Goal: Task Accomplishment & Management: Manage account settings

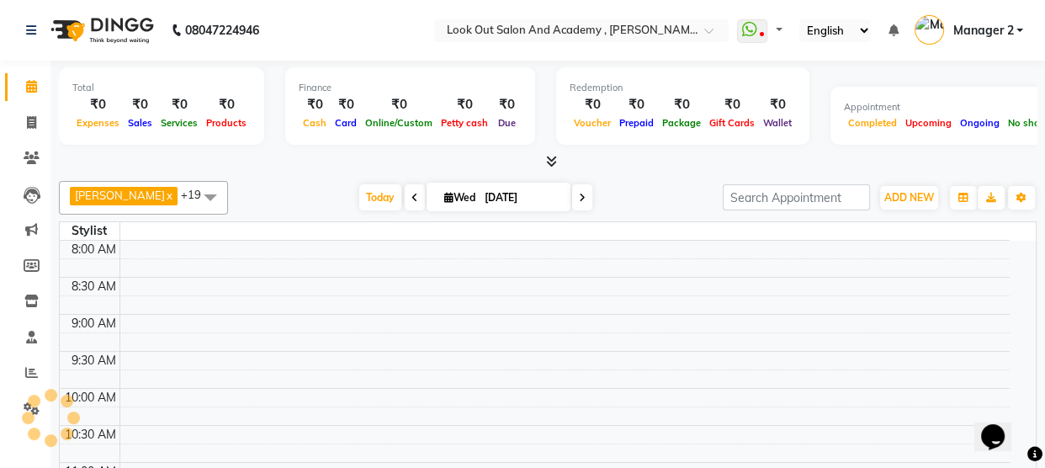
select select "en"
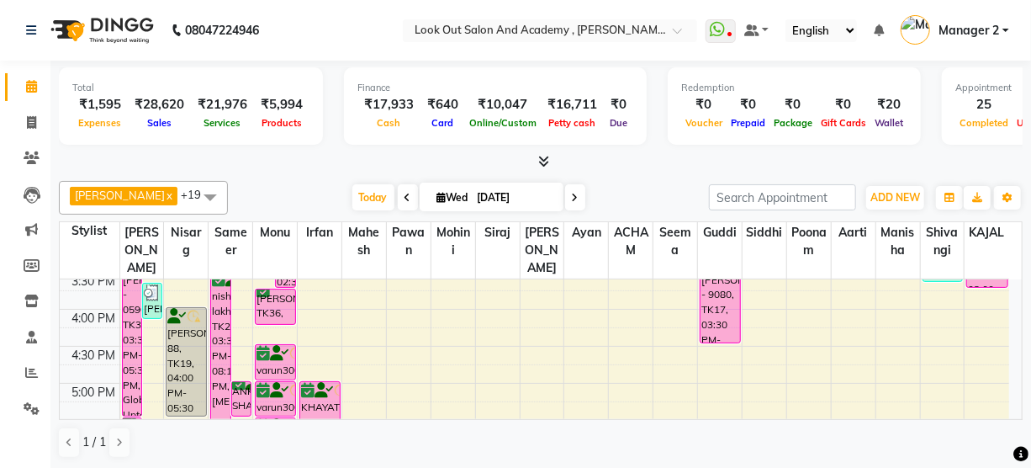
scroll to position [535, 0]
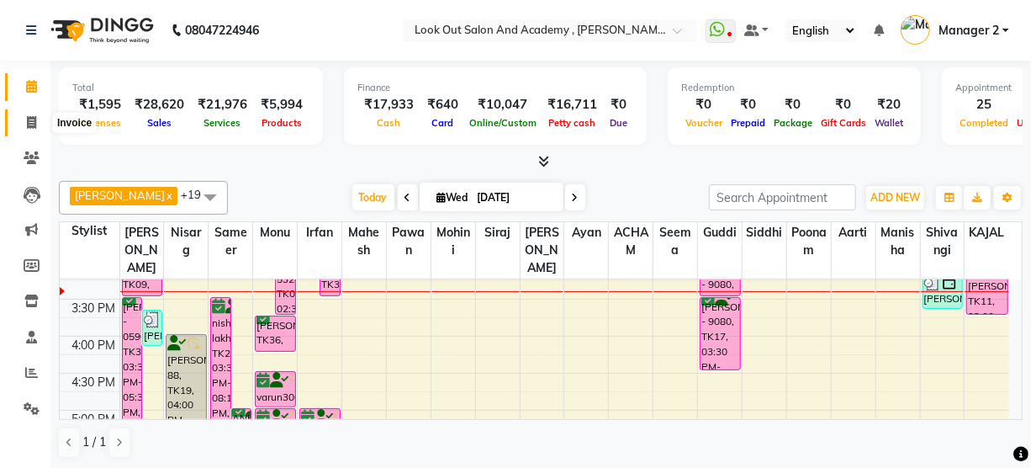
click at [38, 121] on span at bounding box center [31, 123] width 29 height 19
select select "service"
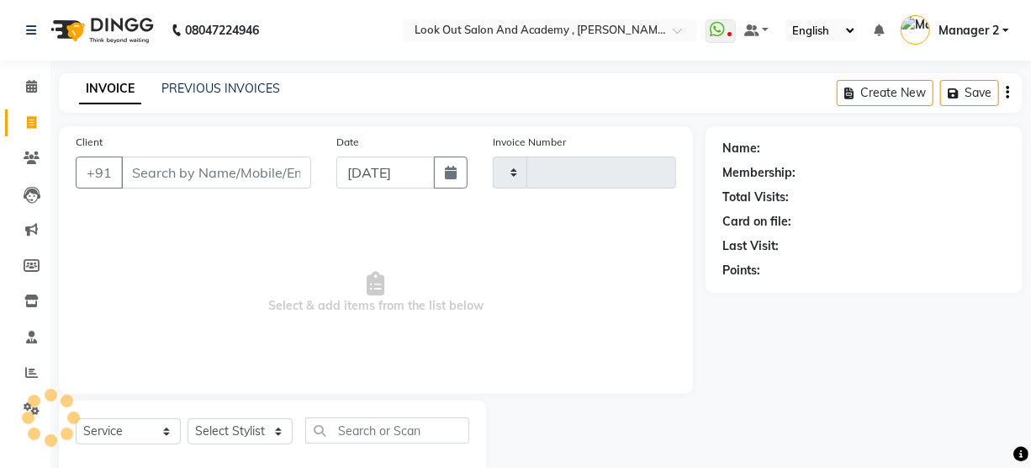
click at [187, 174] on input "Client" at bounding box center [216, 172] width 190 height 32
click at [189, 176] on input "Client" at bounding box center [216, 172] width 190 height 32
type input "9833"
type input "11700"
select select "4708"
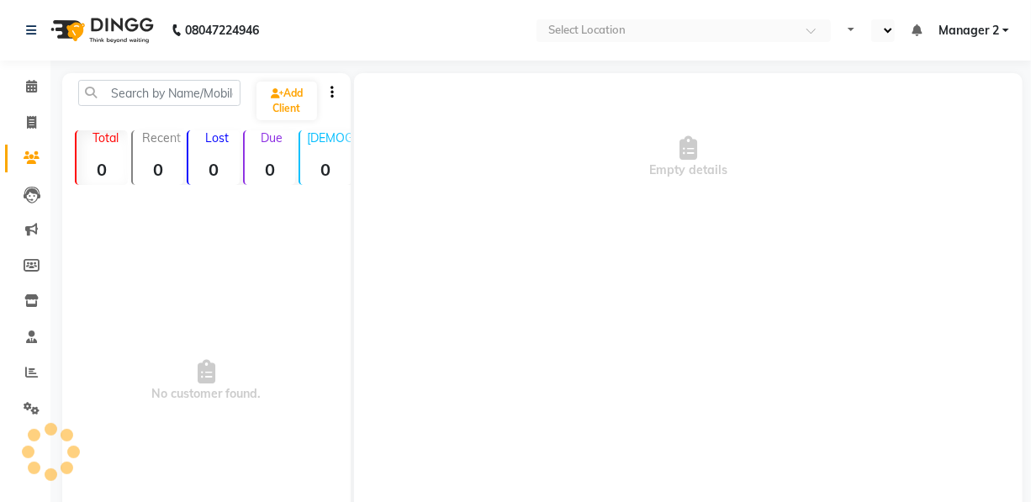
select select "en"
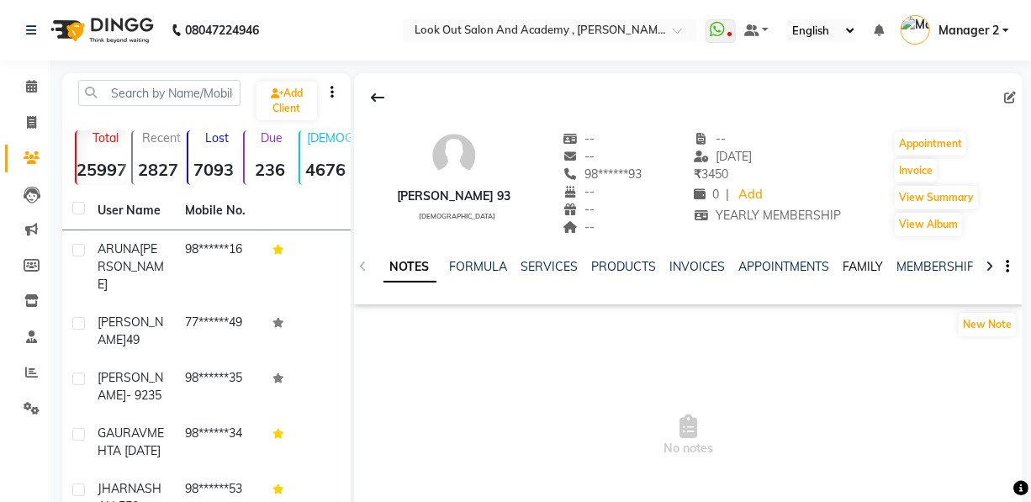
drag, startPoint x: 867, startPoint y: 265, endPoint x: 875, endPoint y: 272, distance: 10.1
click at [867, 265] on link "FAMILY" at bounding box center [864, 266] width 40 height 15
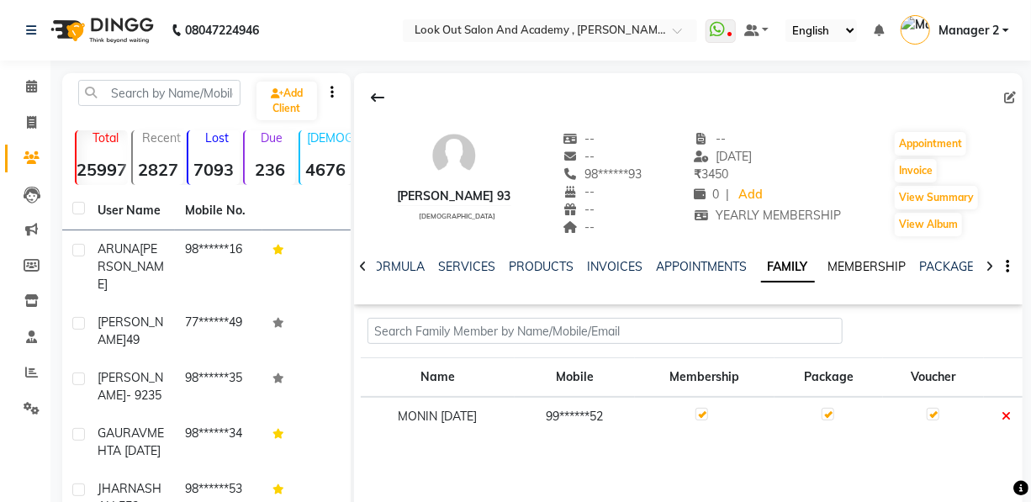
click at [845, 260] on link "MEMBERSHIP" at bounding box center [867, 266] width 78 height 15
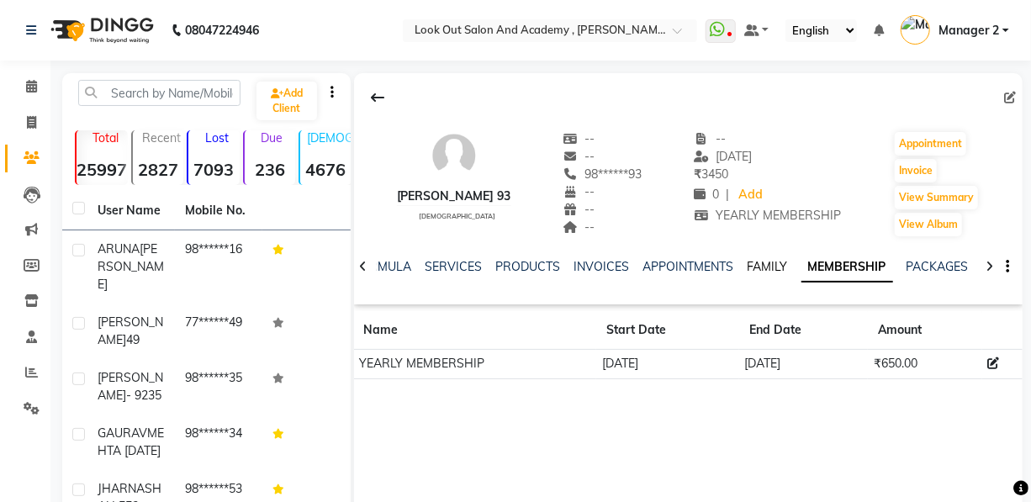
click at [760, 268] on link "FAMILY" at bounding box center [768, 266] width 40 height 15
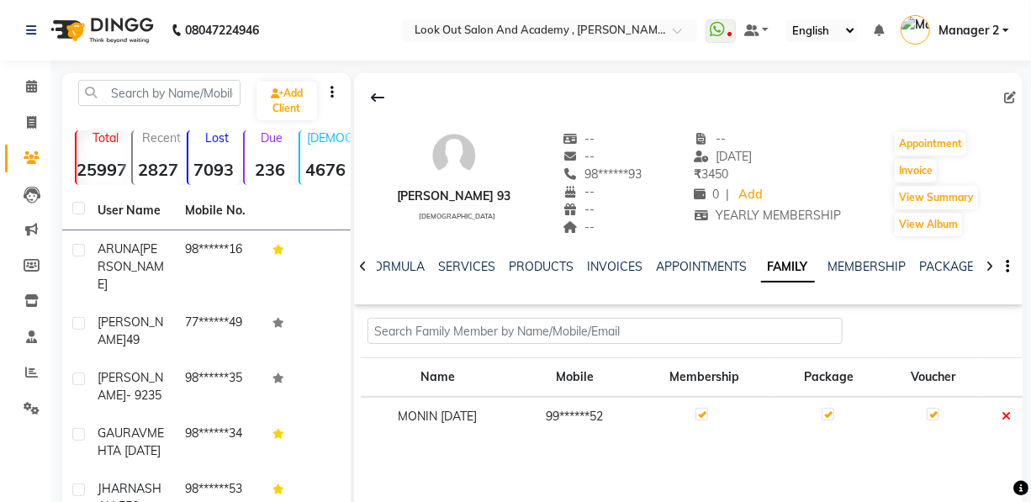
click at [659, 426] on td at bounding box center [705, 416] width 140 height 39
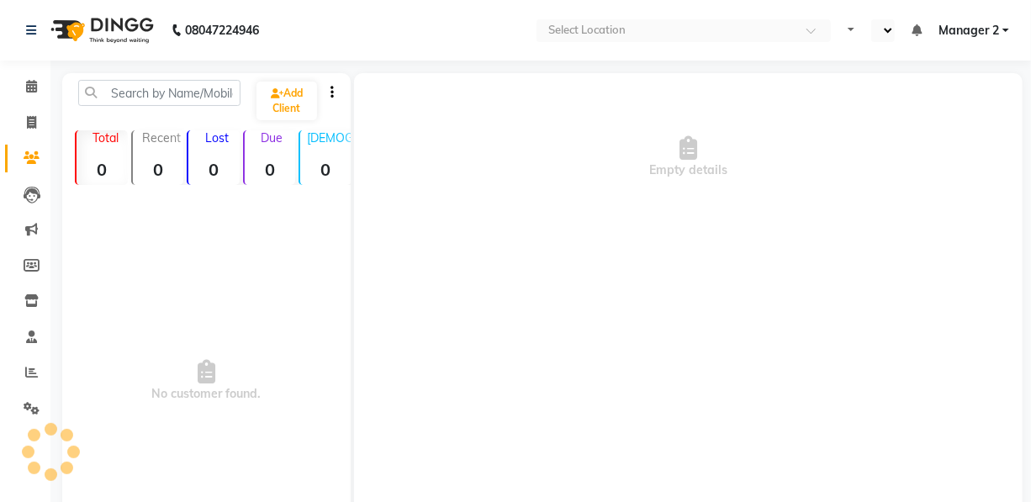
select select "en"
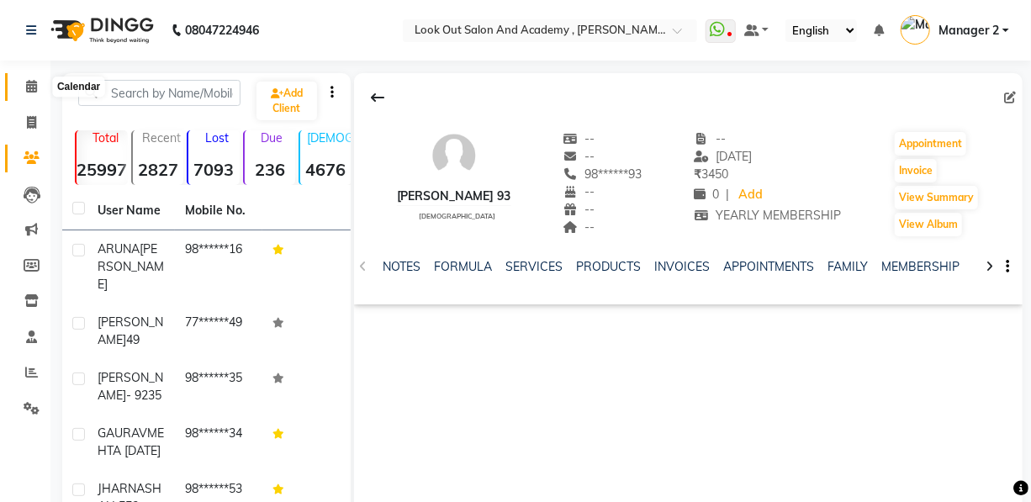
click at [36, 90] on icon at bounding box center [31, 86] width 11 height 13
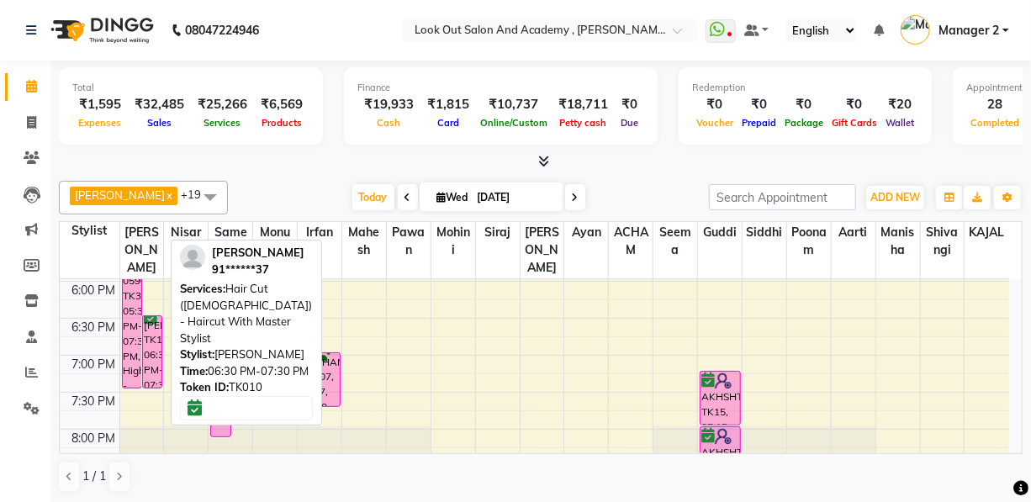
scroll to position [764, 0]
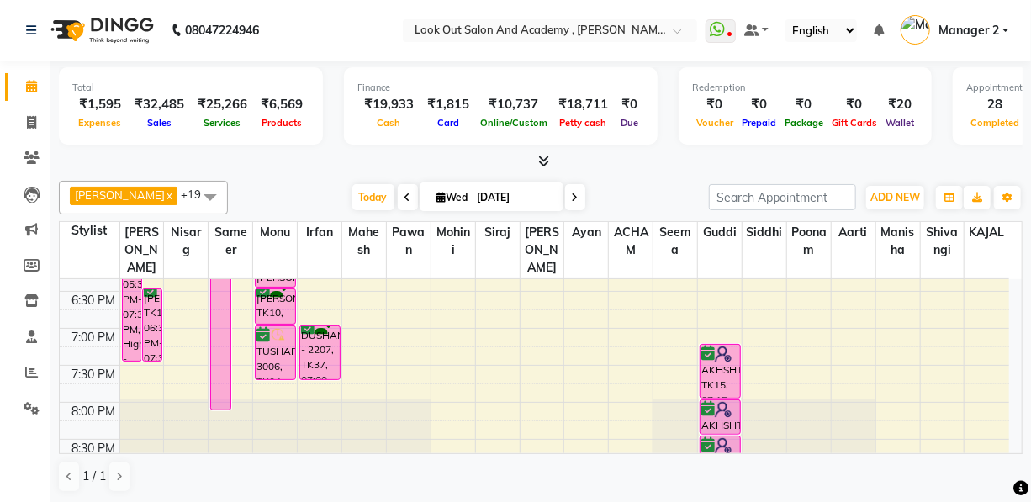
click at [132, 384] on div "8:00 AM 8:30 AM 9:00 AM 9:30 AM 10:00 AM 10:30 AM 11:00 AM 11:30 AM 12:00 PM 12…" at bounding box center [535, 69] width 950 height 1109
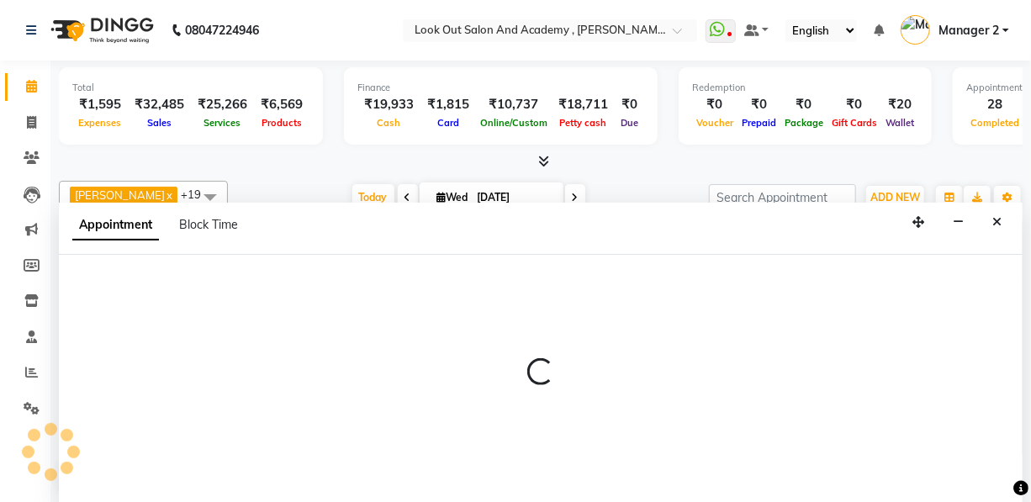
scroll to position [0, 0]
select select "28350"
select select "tentative"
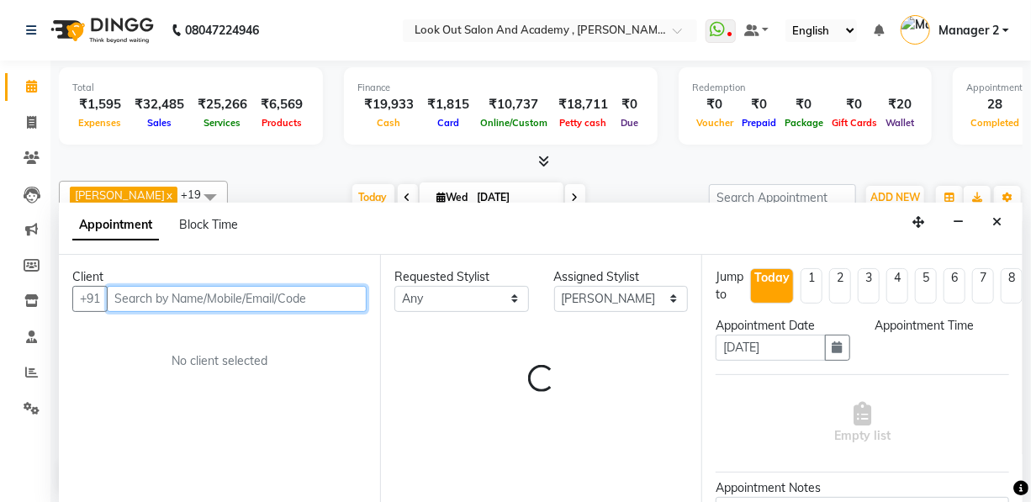
select select "1170"
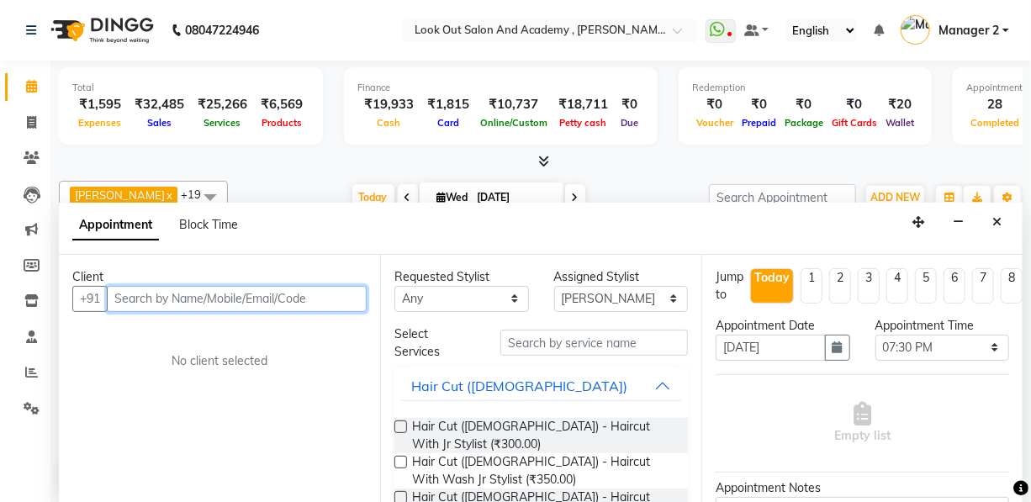
click at [151, 296] on input "text" at bounding box center [237, 299] width 260 height 26
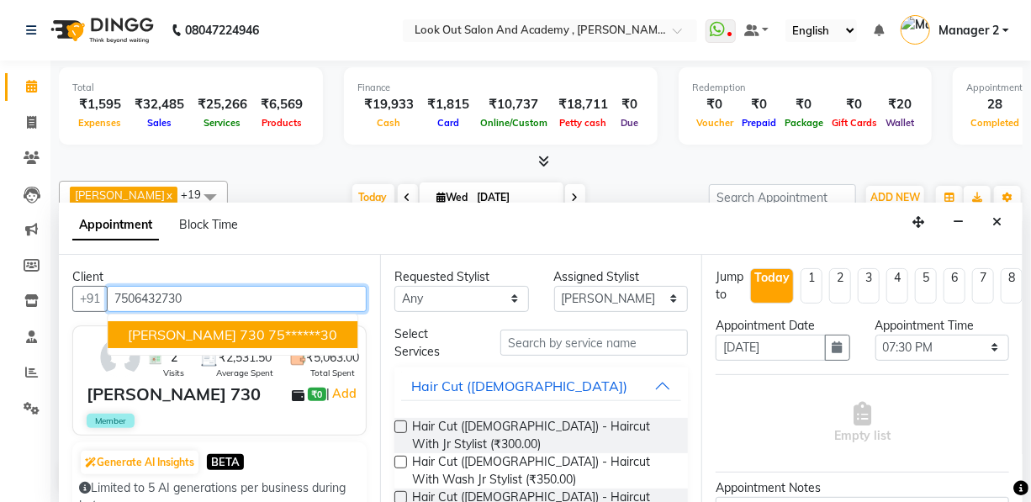
click at [189, 338] on span "NISHA DESAI 730" at bounding box center [196, 334] width 137 height 17
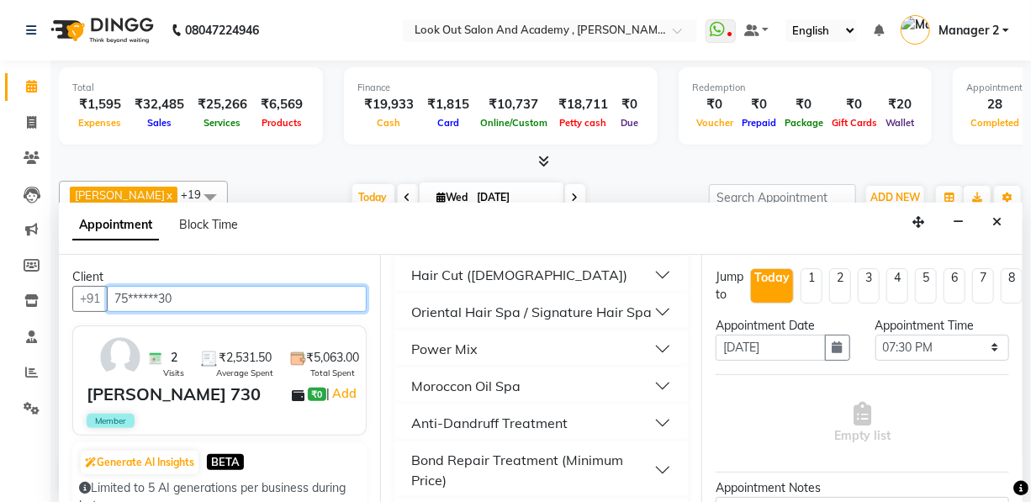
scroll to position [535, 0]
type input "75******30"
click at [484, 264] on div "Hair Cut (Female)" at bounding box center [519, 274] width 216 height 20
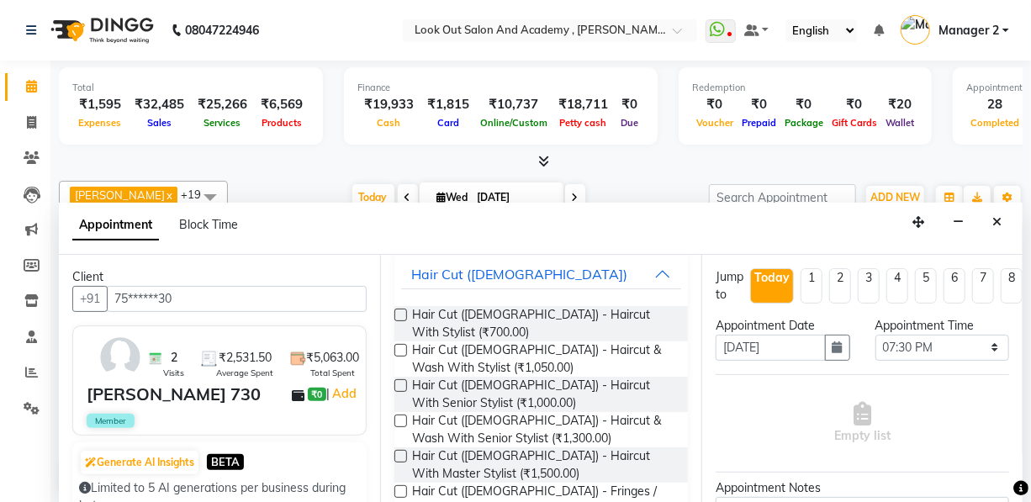
click at [401, 450] on label at bounding box center [400, 456] width 13 height 13
click at [401, 452] on input "checkbox" at bounding box center [399, 457] width 11 height 11
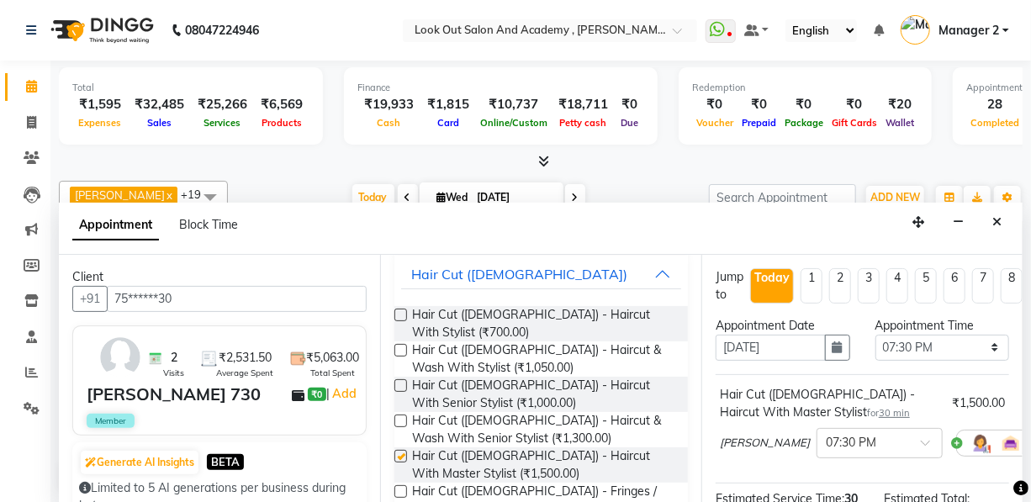
checkbox input "false"
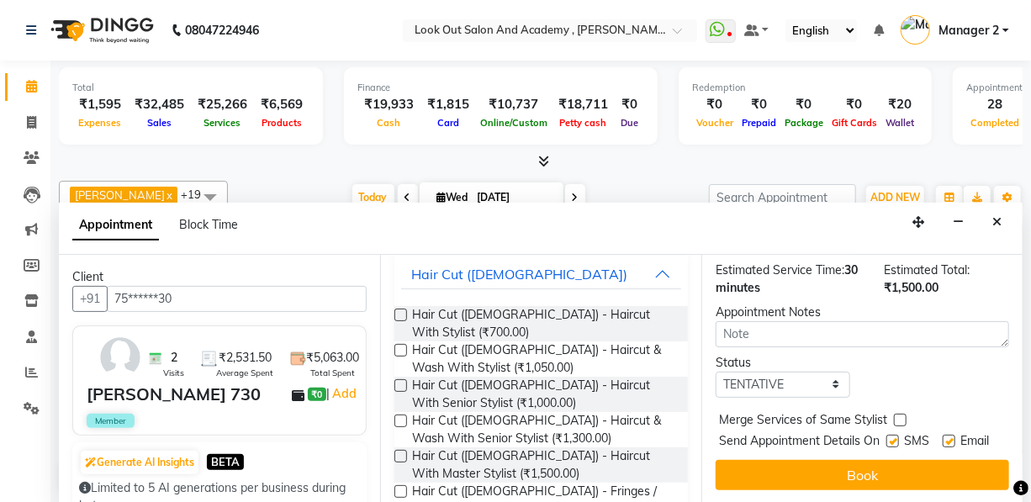
scroll to position [257, 0]
click at [830, 372] on select "Select TENTATIVE CONFIRM CHECK-IN UPCOMING" at bounding box center [783, 385] width 135 height 26
select select "confirm booking"
click at [716, 372] on select "Select TENTATIVE CONFIRM CHECK-IN UPCOMING" at bounding box center [783, 385] width 135 height 26
click at [887, 435] on label at bounding box center [892, 441] width 13 height 13
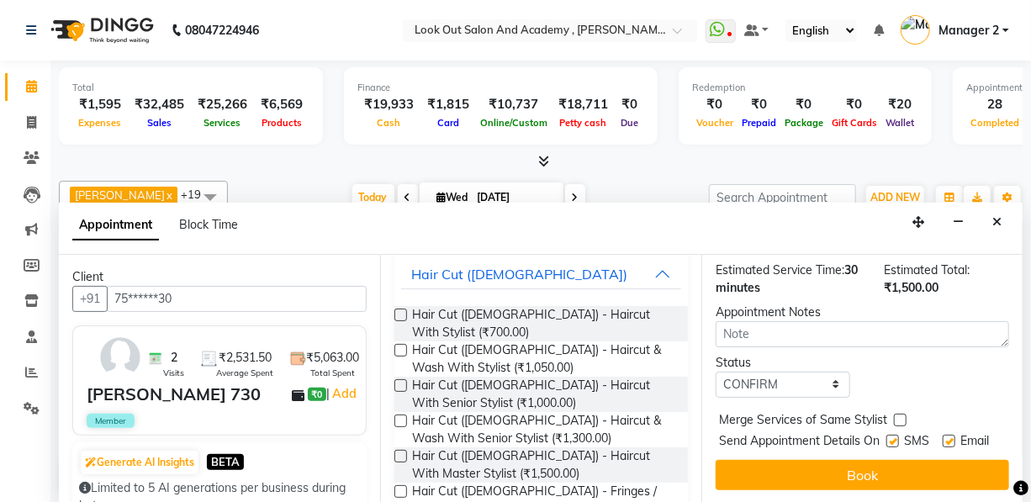
click at [887, 437] on input "checkbox" at bounding box center [891, 442] width 11 height 11
checkbox input "false"
click at [943, 435] on label at bounding box center [949, 441] width 13 height 13
click at [943, 437] on input "checkbox" at bounding box center [948, 442] width 11 height 11
checkbox input "false"
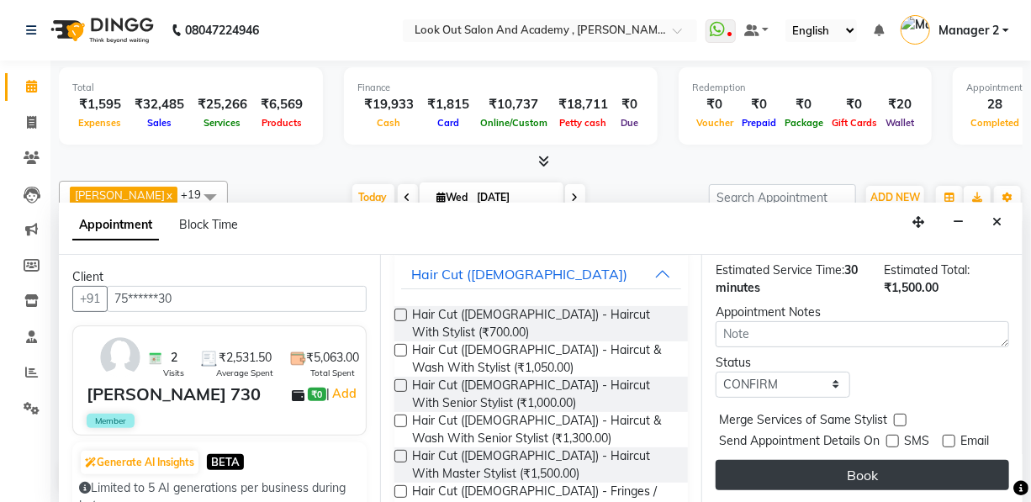
click at [899, 463] on button "Book" at bounding box center [863, 475] width 294 height 30
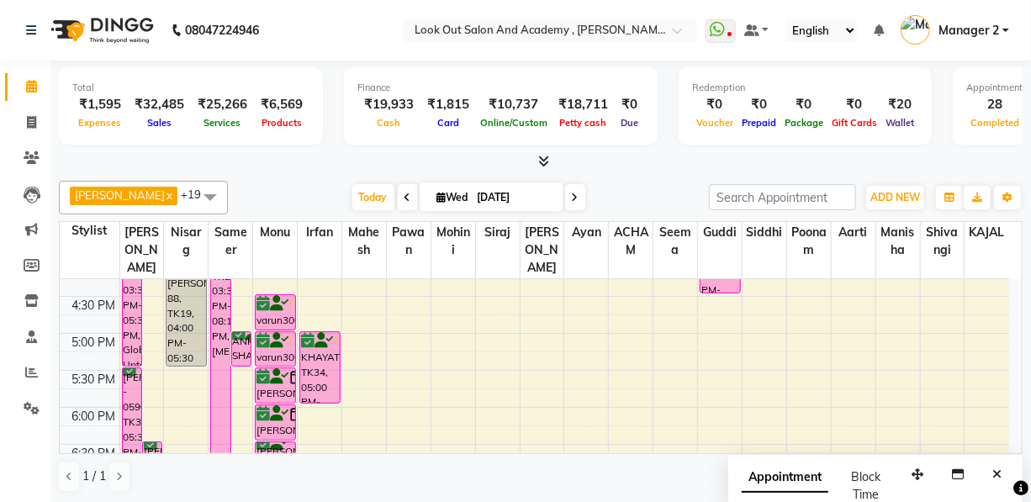
scroll to position [535, 0]
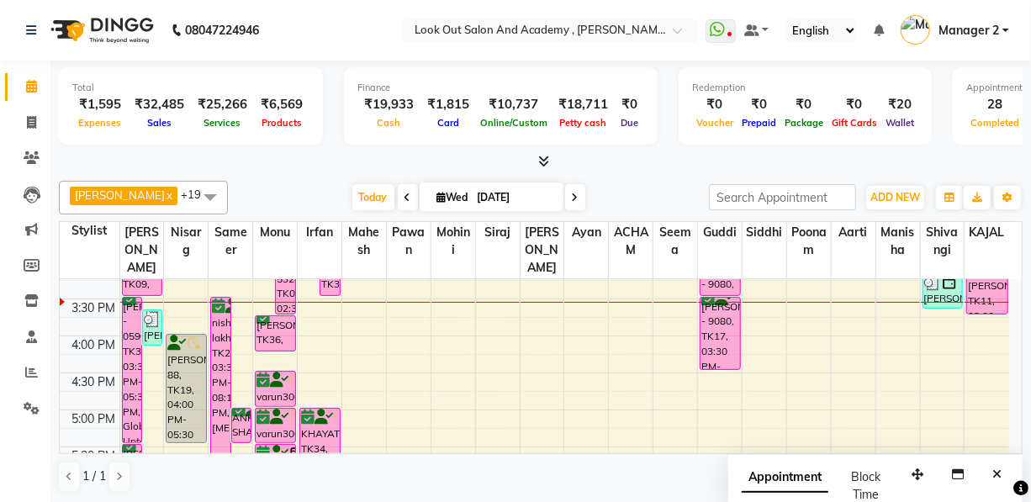
click at [311, 369] on div "8:00 AM 8:30 AM 9:00 AM 9:30 AM 10:00 AM 10:30 AM 11:00 AM 11:30 AM 12:00 PM 12…" at bounding box center [535, 298] width 950 height 1109
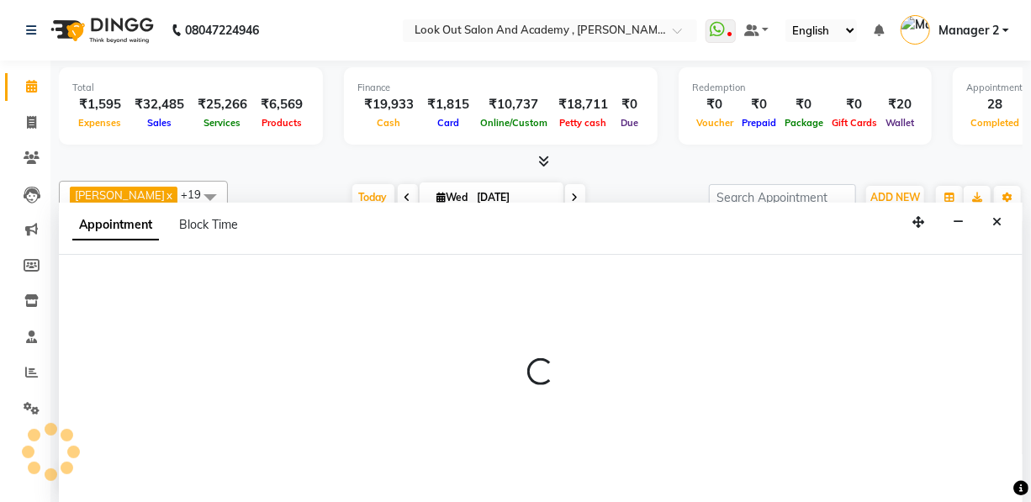
scroll to position [0, 0]
select select "28200"
select select "tentative"
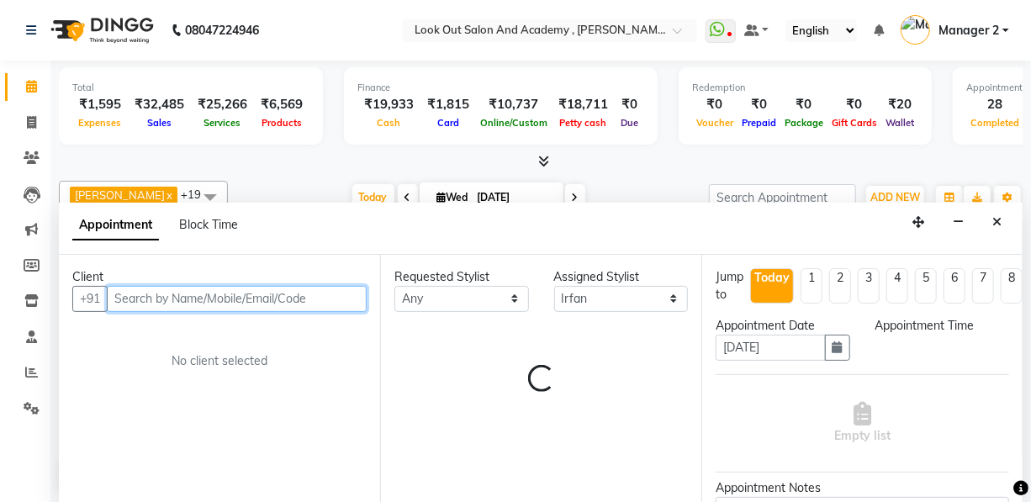
select select "975"
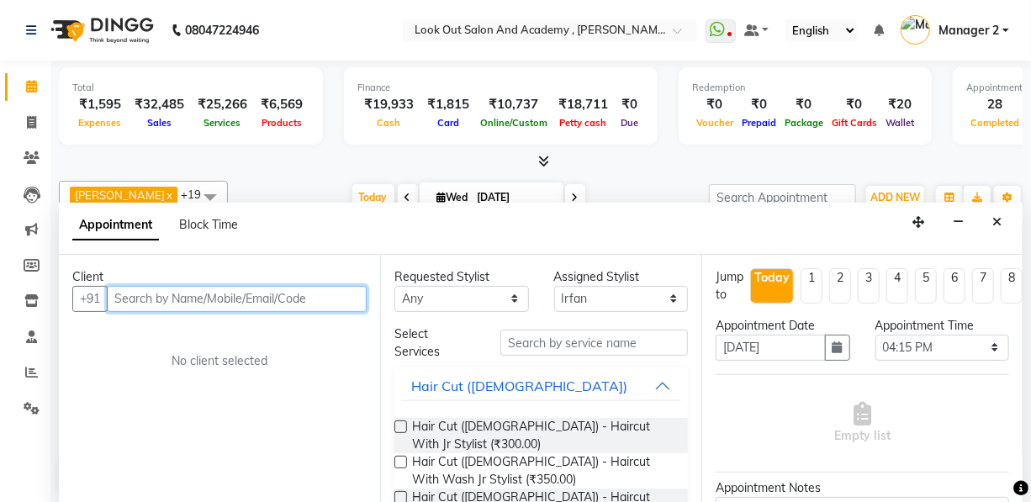
click at [213, 288] on input "text" at bounding box center [237, 299] width 260 height 26
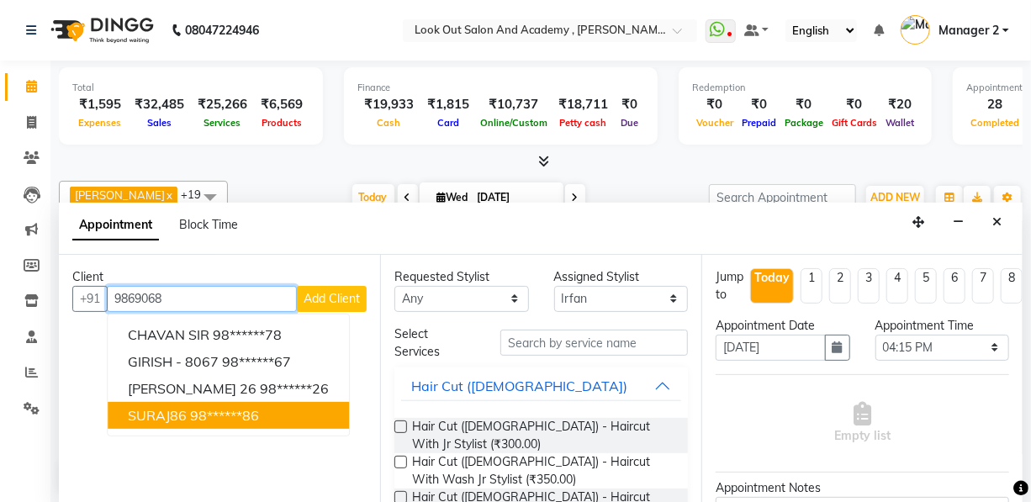
click at [205, 418] on ngb-highlight "98******86" at bounding box center [224, 415] width 69 height 17
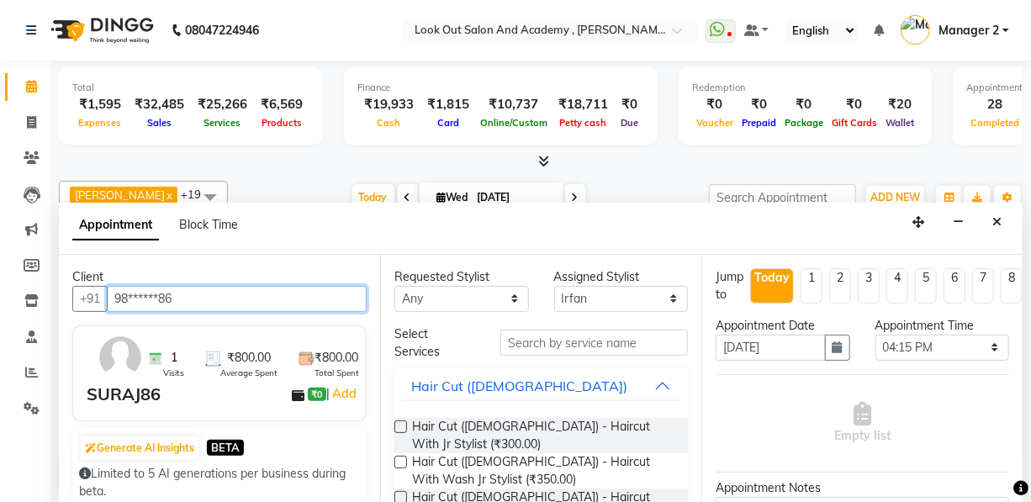
type input "98******86"
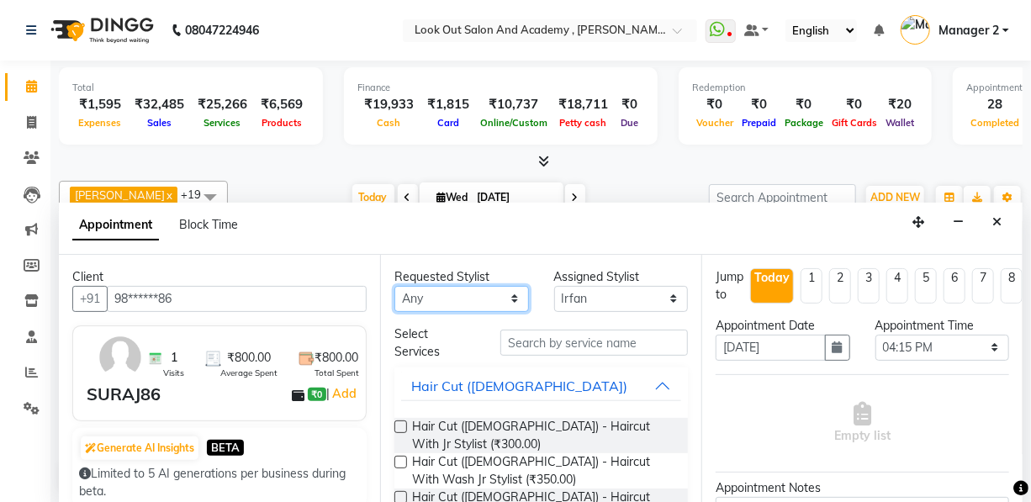
click at [493, 304] on select "Any Aarti ACHAM Afzal Ayan Dhaval Solanki Guddi Irfan KAJAL Mahesh Manisha Mohi…" at bounding box center [461, 299] width 135 height 26
select select "28200"
click at [547, 331] on div "Requested Stylist Any Aarti ACHAM Afzal Ayan Dhaval Solanki Guddi Irfan KAJAL M…" at bounding box center [540, 379] width 321 height 249
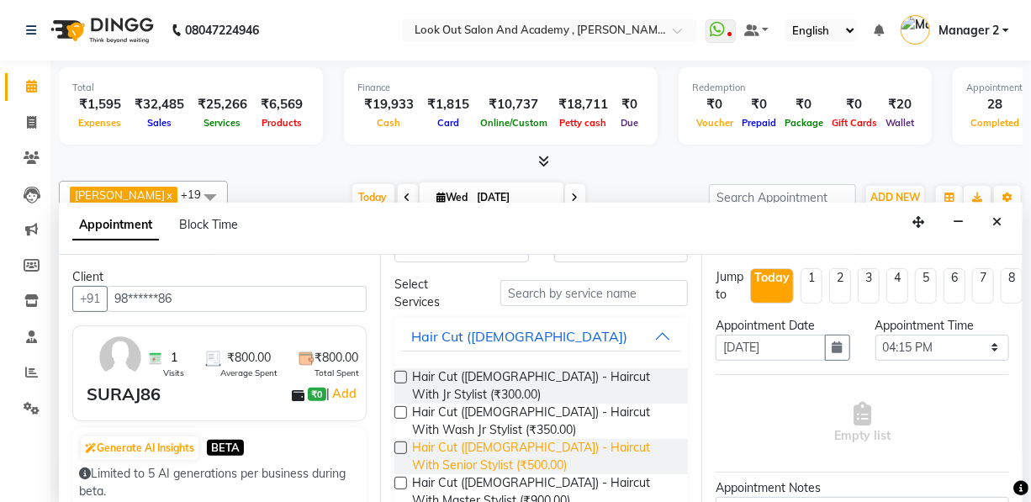
scroll to position [76, 0]
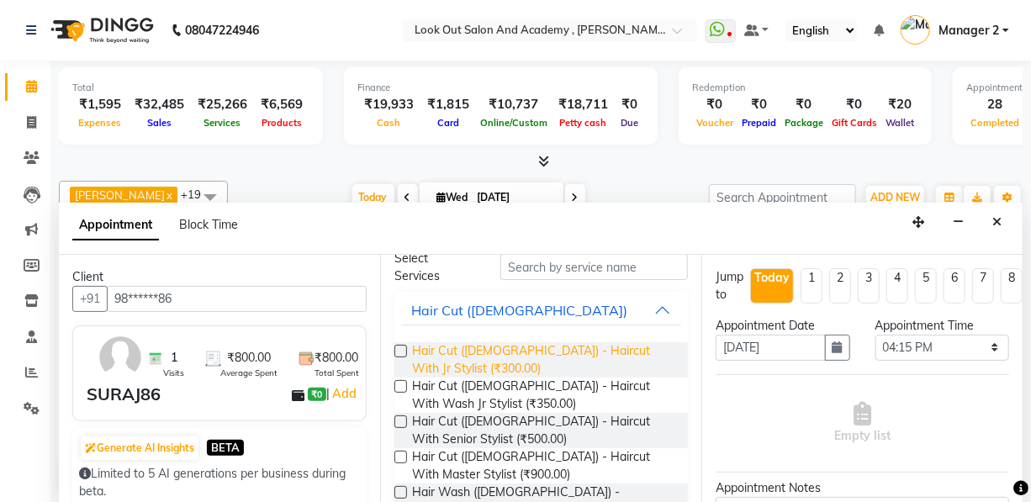
click at [434, 353] on span "Hair Cut (Male) - Haircut With Jr Stylist (₹300.00)" at bounding box center [543, 359] width 262 height 35
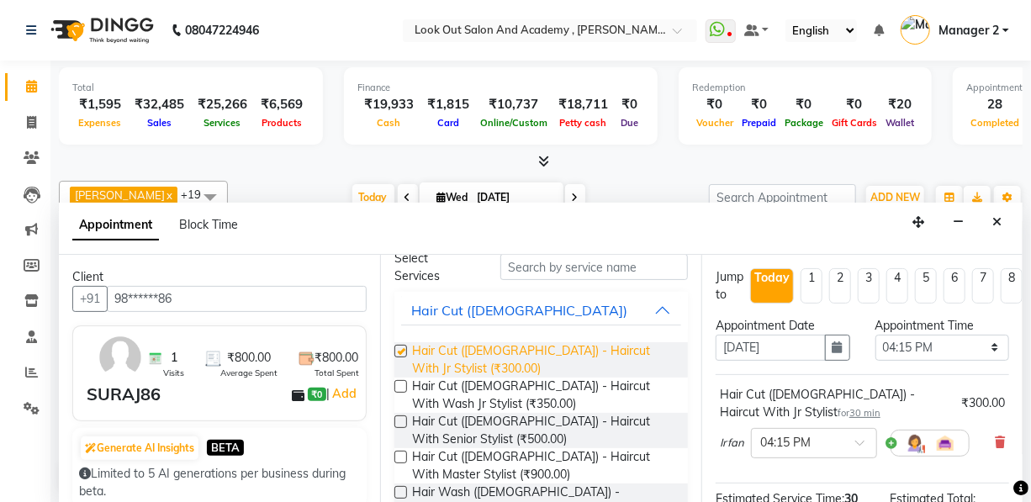
checkbox input "false"
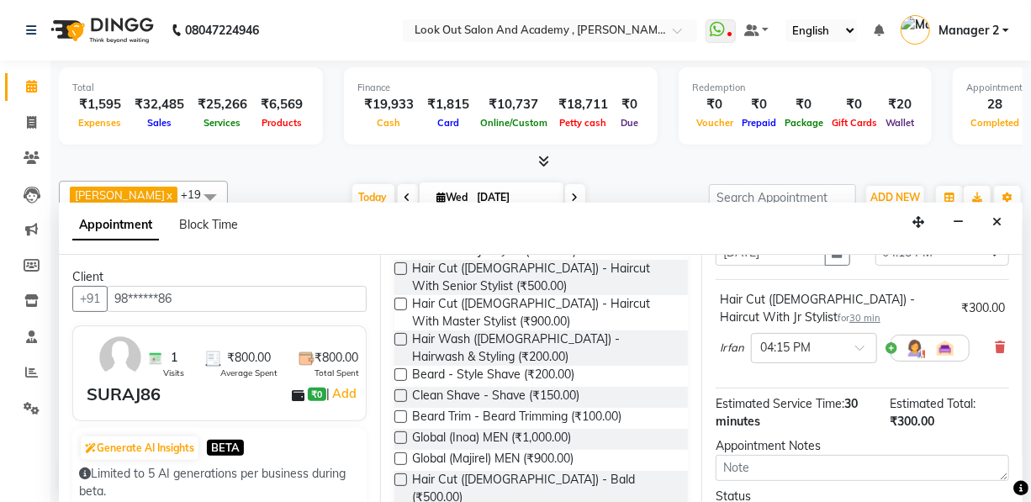
scroll to position [229, 0]
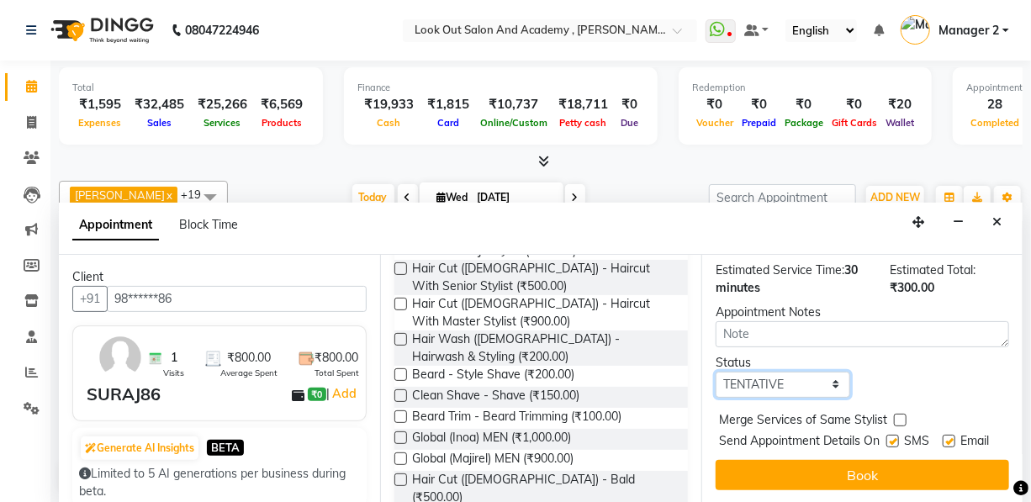
click at [767, 383] on select "Select TENTATIVE CONFIRM CHECK-IN UPCOMING" at bounding box center [783, 385] width 135 height 26
select select "confirm booking"
click at [716, 372] on select "Select TENTATIVE CONFIRM CHECK-IN UPCOMING" at bounding box center [783, 385] width 135 height 26
drag, startPoint x: 884, startPoint y: 436, endPoint x: 916, endPoint y: 441, distance: 32.4
click at [886, 437] on label at bounding box center [892, 441] width 13 height 13
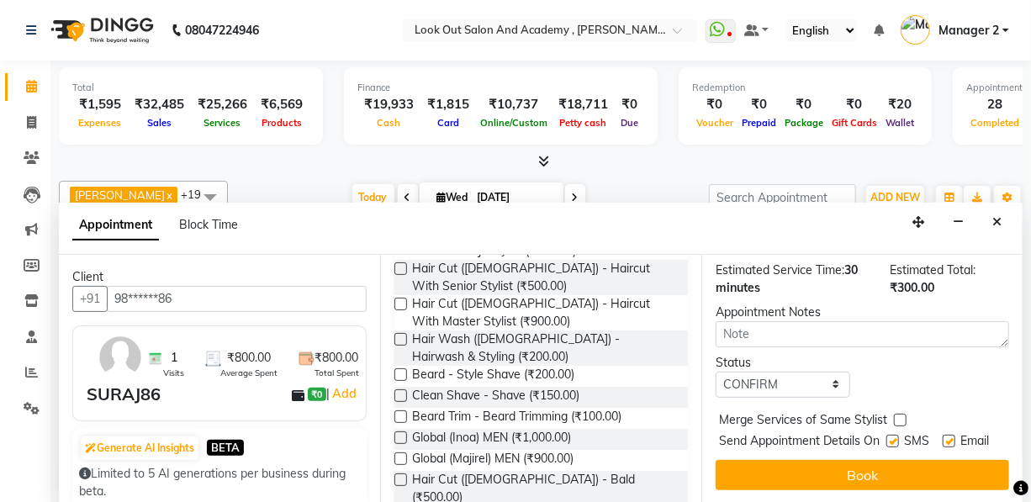
click at [886, 437] on input "checkbox" at bounding box center [891, 442] width 11 height 11
checkbox input "false"
click at [943, 440] on label at bounding box center [949, 441] width 13 height 13
click at [943, 440] on input "checkbox" at bounding box center [948, 442] width 11 height 11
checkbox input "false"
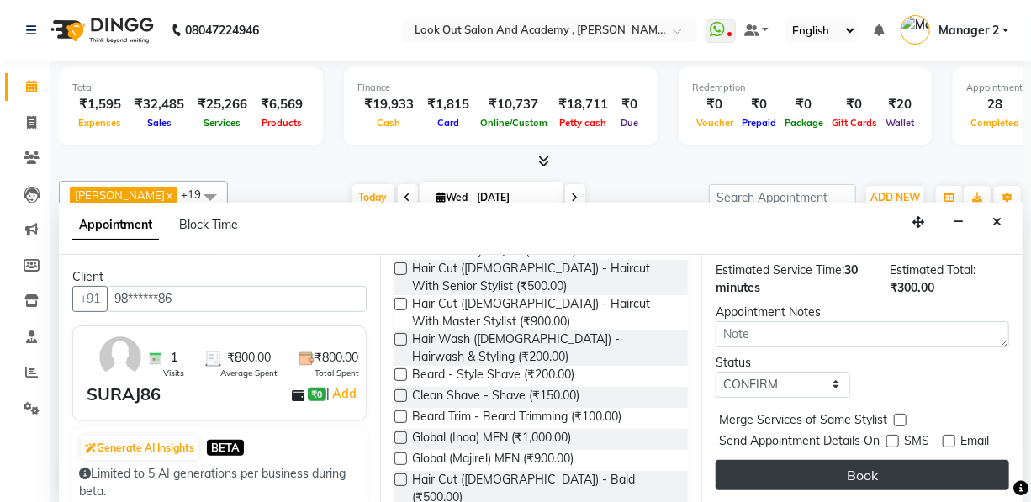
click at [912, 475] on button "Book" at bounding box center [863, 475] width 294 height 30
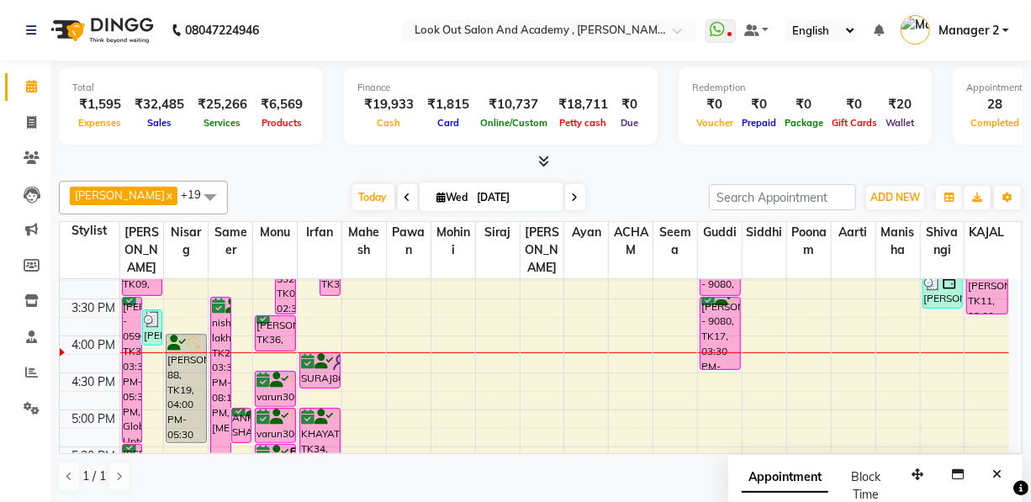
scroll to position [0, 0]
click at [360, 212] on div "Dhaval Solanki x Nisarg x Aarti x Mohini x ACHAM x Guddi x Irfan x KAJAL x Mahe…" at bounding box center [541, 198] width 964 height 34
click at [353, 201] on span "Today" at bounding box center [373, 197] width 42 height 26
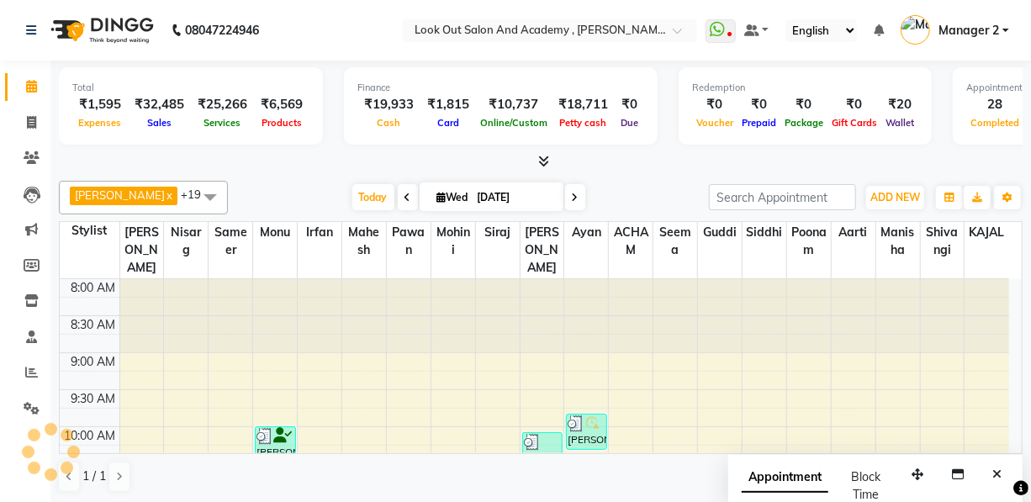
click at [589, 193] on div "Today Wed 03-09-2025" at bounding box center [468, 197] width 464 height 25
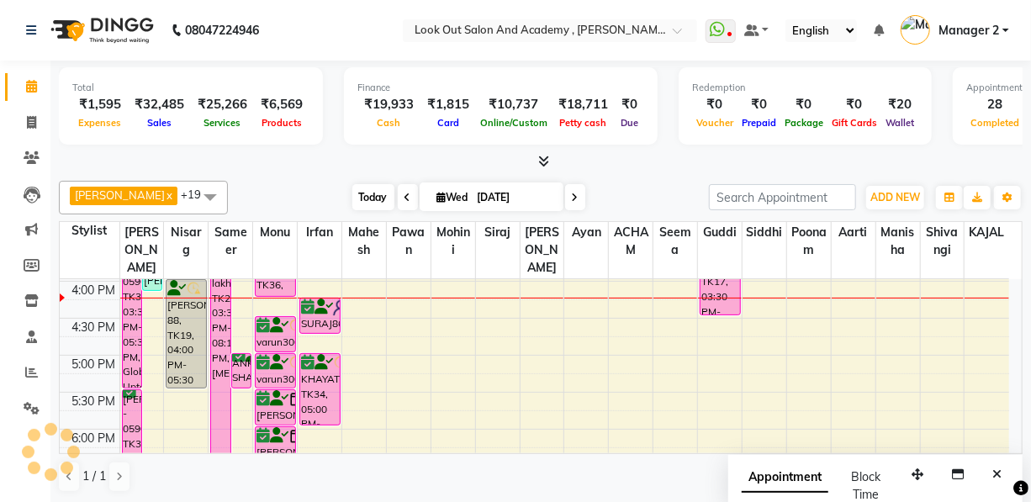
click at [352, 202] on span "Today" at bounding box center [373, 197] width 42 height 26
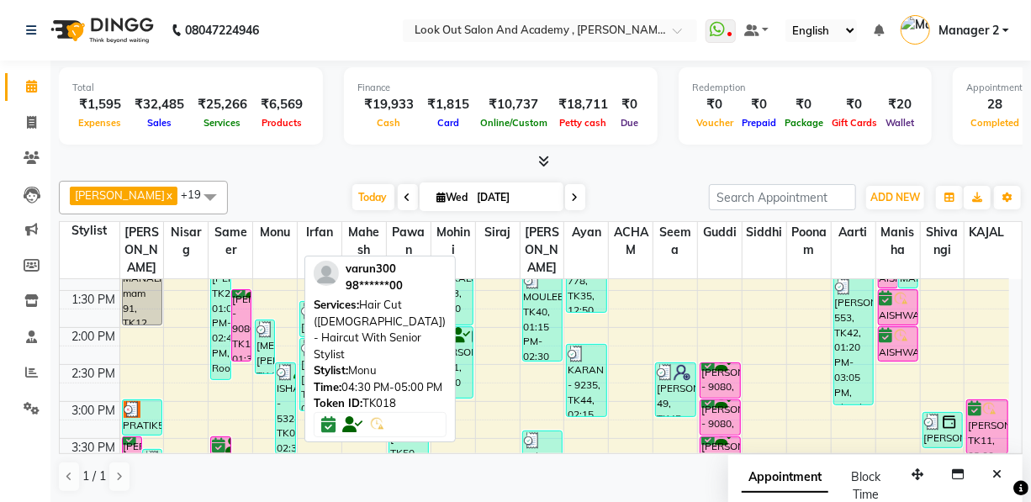
scroll to position [361, 0]
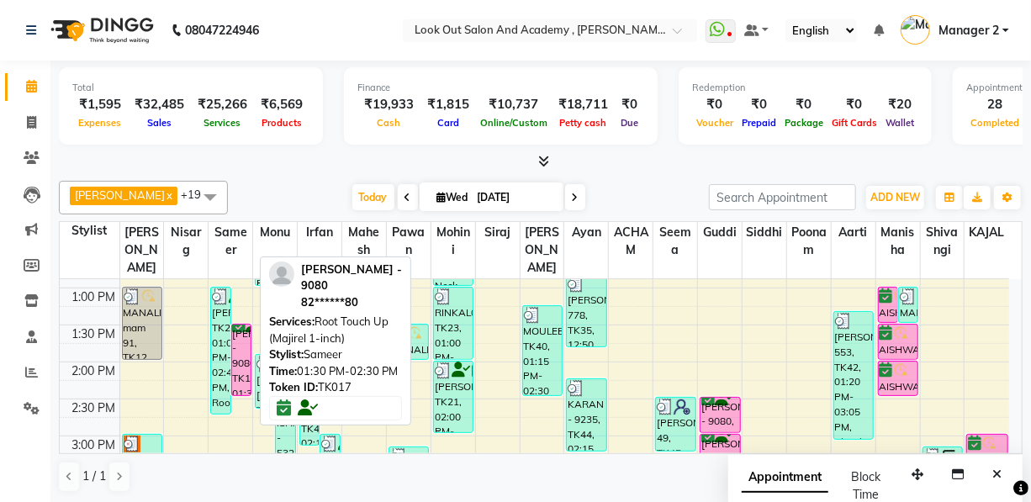
click at [239, 359] on div "[PERSON_NAME] - 9080, TK17, 01:30 PM-02:30 PM, Root Touch Up (Majirel 1-inch)" at bounding box center [241, 360] width 19 height 71
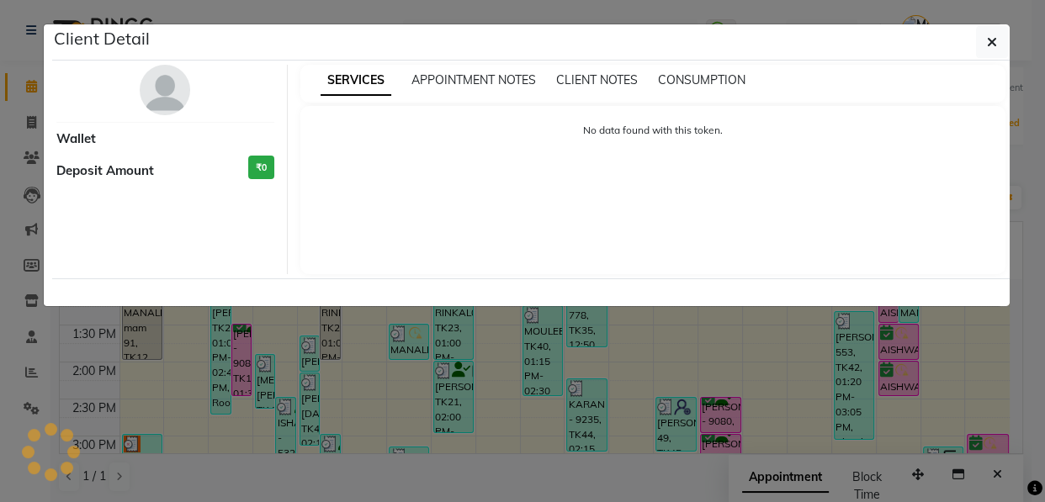
select select "6"
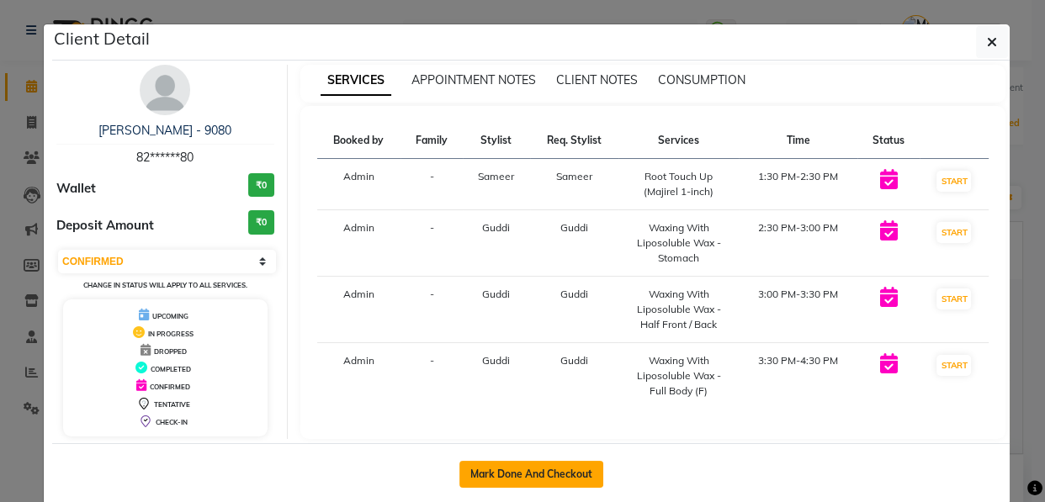
click at [500, 465] on button "Mark Done And Checkout" at bounding box center [531, 474] width 144 height 27
select select "service"
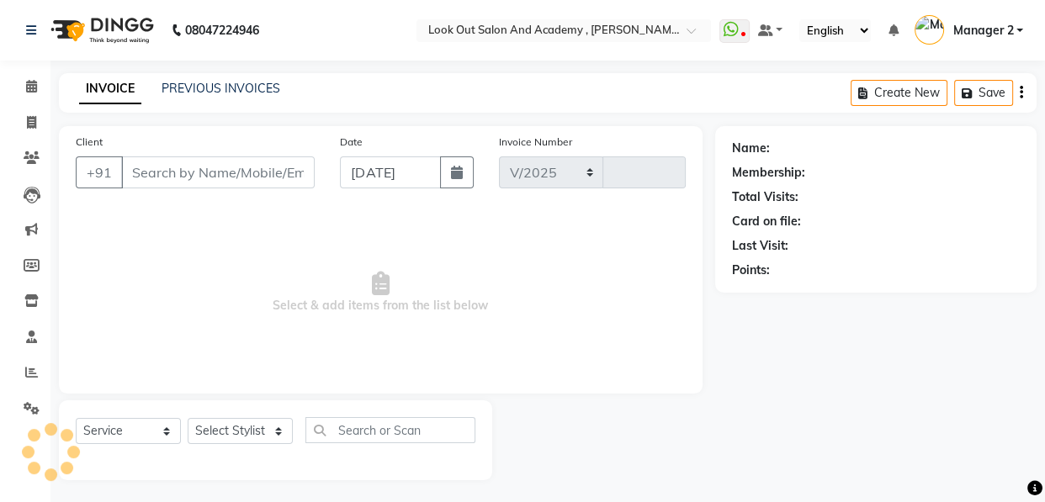
select select "4708"
type input "11706"
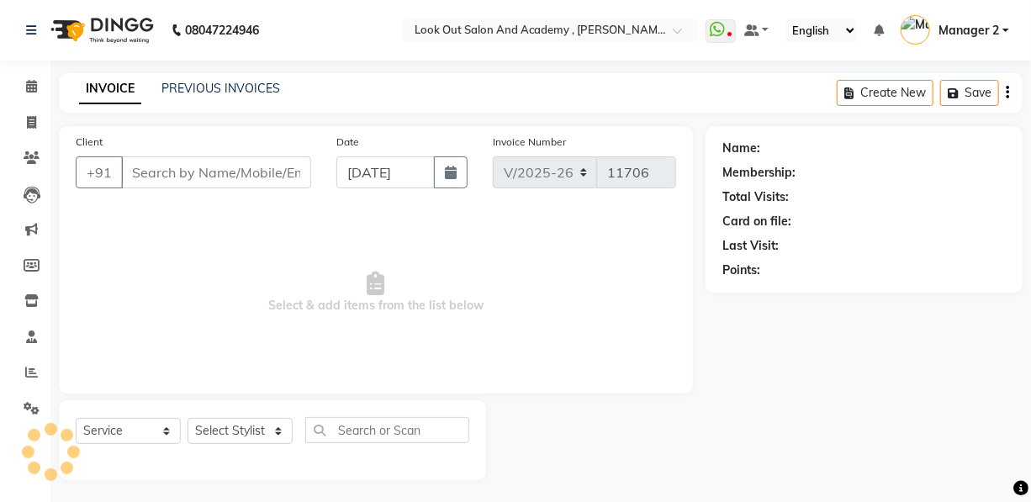
type input "82******80"
select select "28277"
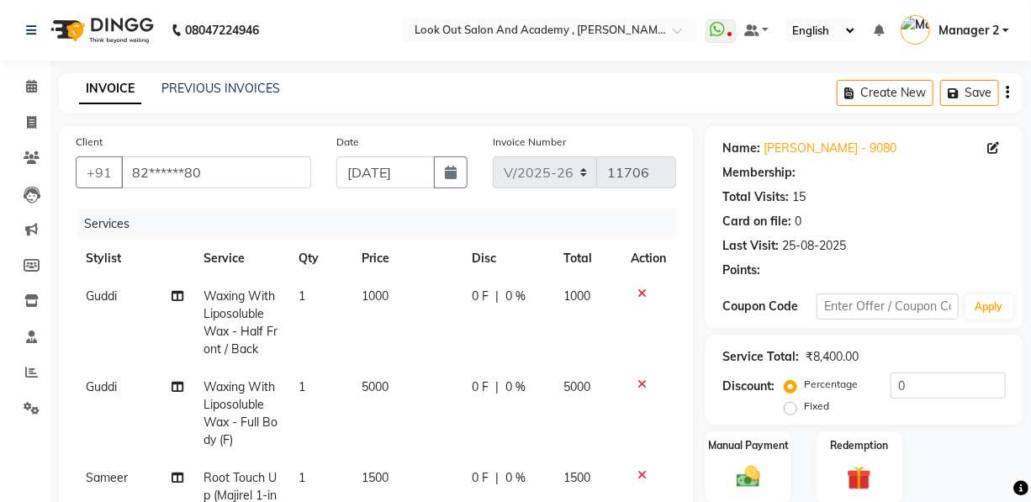
select select "1: Object"
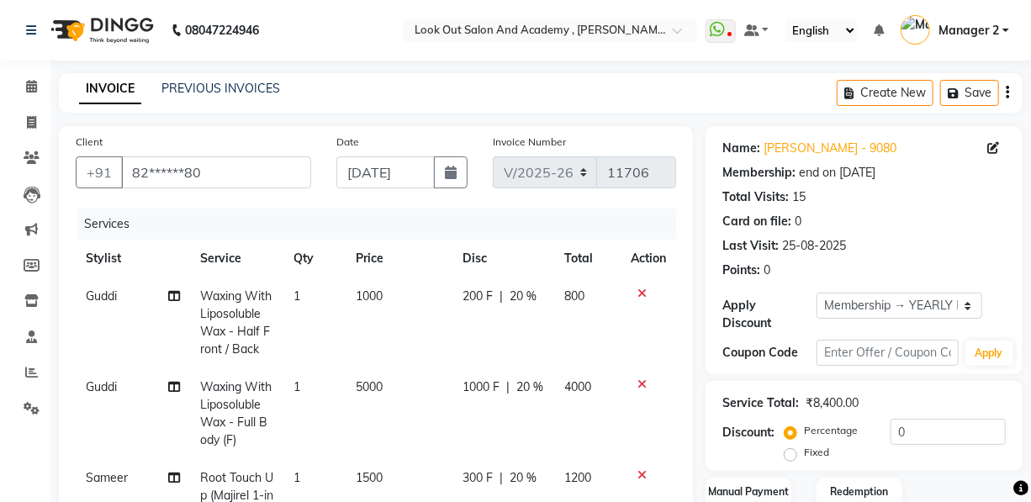
type input "20"
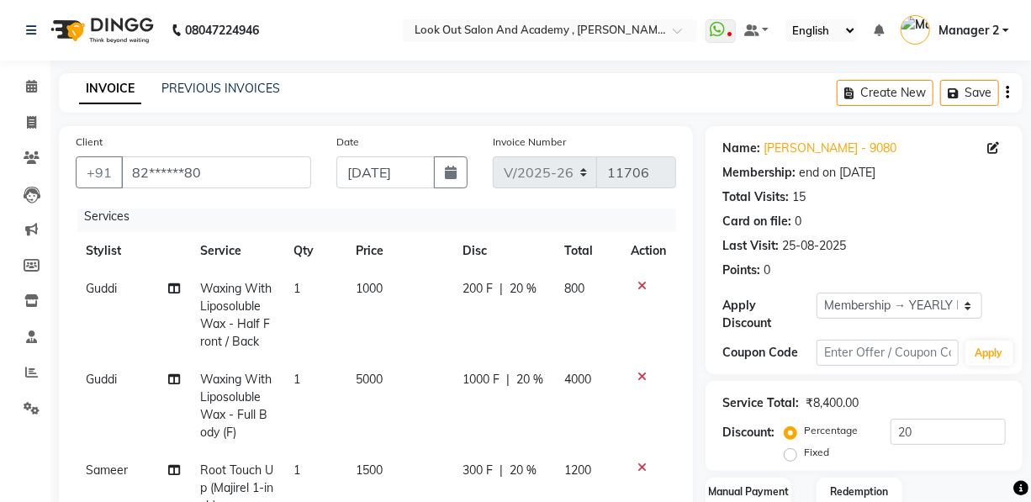
click at [390, 372] on td "5000" at bounding box center [400, 406] width 108 height 91
select select "28277"
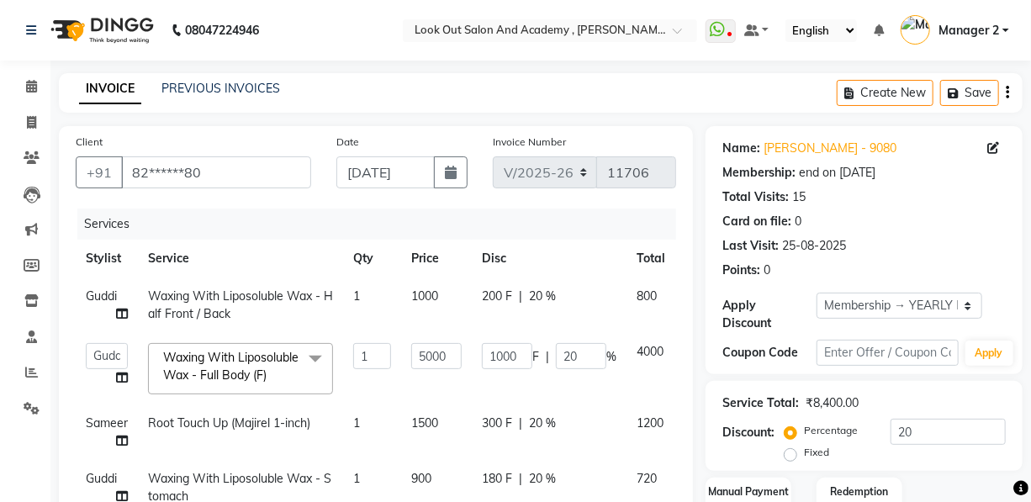
scroll to position [0, 0]
drag, startPoint x: 437, startPoint y: 358, endPoint x: 403, endPoint y: 353, distance: 34.8
click at [403, 353] on td "5000" at bounding box center [436, 368] width 71 height 71
type input "2400"
click at [292, 294] on tr "Guddi Waxing With Liposoluble Wax - Half Front / Back 1 1000 200 F | 20 % 800" at bounding box center [403, 306] width 655 height 56
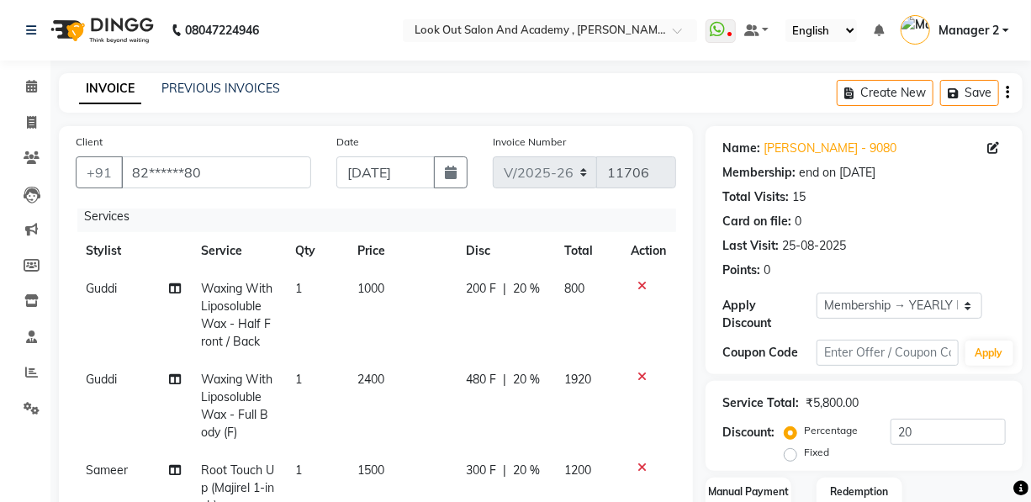
scroll to position [76, 0]
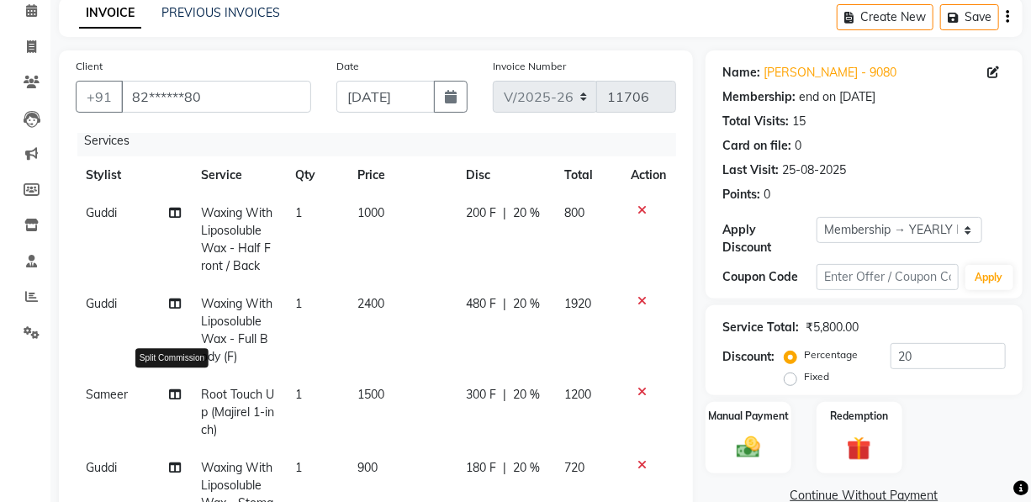
click at [175, 389] on icon at bounding box center [175, 395] width 12 height 12
select select "28199"
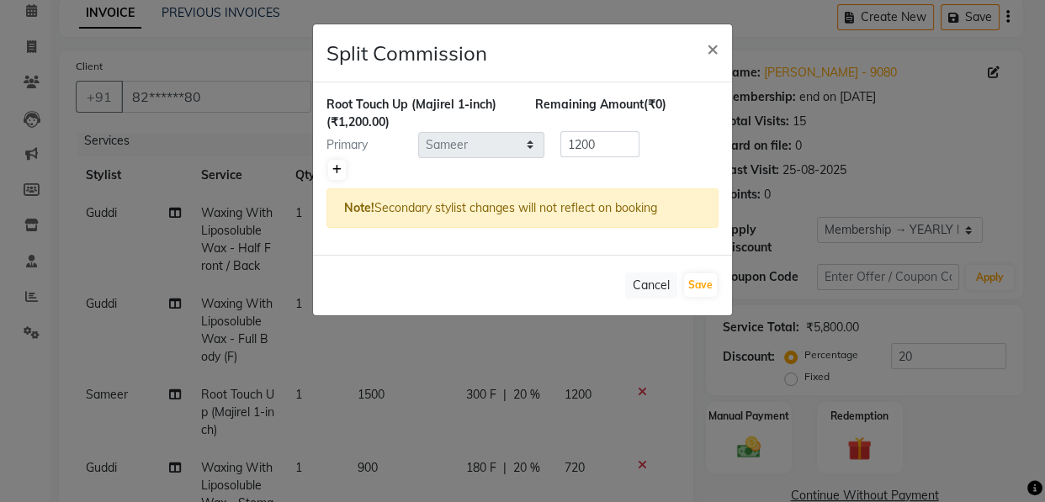
click at [339, 169] on icon at bounding box center [336, 170] width 9 height 10
type input "600"
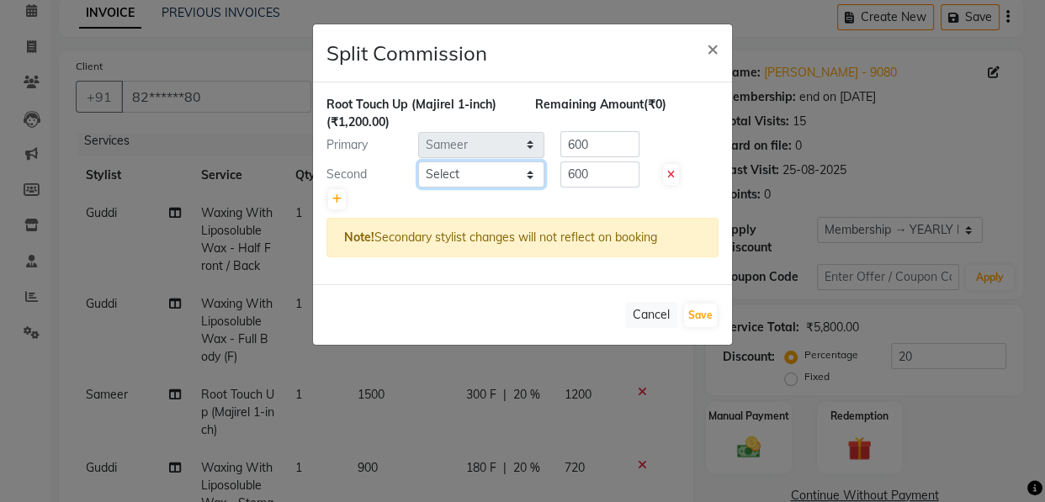
click at [452, 170] on select "Select Aarti Aatish ACHAM Aftab Afzal AKSHADA ITWARI Akthar Hussain Ayan Dhaval…" at bounding box center [481, 174] width 126 height 26
select select "77518"
click at [452, 170] on select "Select Aarti Aatish ACHAM Aftab Afzal AKSHADA ITWARI Akthar Hussain Ayan Dhaval…" at bounding box center [481, 174] width 126 height 26
drag, startPoint x: 593, startPoint y: 168, endPoint x: 410, endPoint y: 182, distance: 183.0
click at [437, 182] on div "Second Select Aarti Aatish ACHAM Aftab Afzal AKSHADA ITWARI Akthar Hussain Ayan…" at bounding box center [522, 174] width 417 height 27
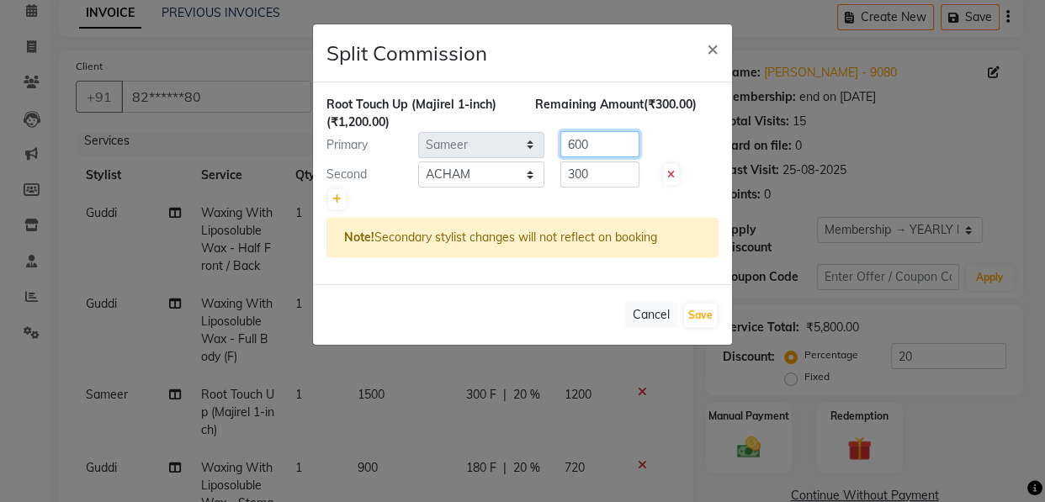
click at [609, 144] on input "600" at bounding box center [599, 144] width 79 height 26
drag, startPoint x: 611, startPoint y: 175, endPoint x: 501, endPoint y: 184, distance: 109.7
click at [514, 183] on div "Second Select Aarti Aatish ACHAM Aftab Afzal AKSHADA ITWARI Akthar Hussain Ayan…" at bounding box center [522, 174] width 417 height 27
type input "240"
drag, startPoint x: 597, startPoint y: 147, endPoint x: 390, endPoint y: 135, distance: 207.3
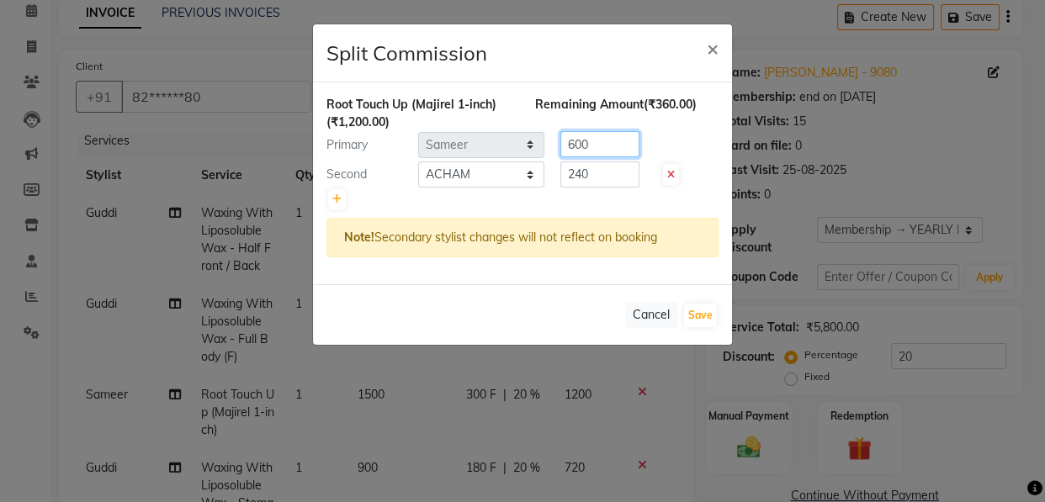
click at [432, 140] on div "Primary Select Aarti Aatish ACHAM Aftab Afzal AKSHADA ITWARI Akthar Hussain Aya…" at bounding box center [522, 144] width 417 height 27
type input "960"
click at [709, 309] on button "Save" at bounding box center [700, 316] width 33 height 24
select select "Select"
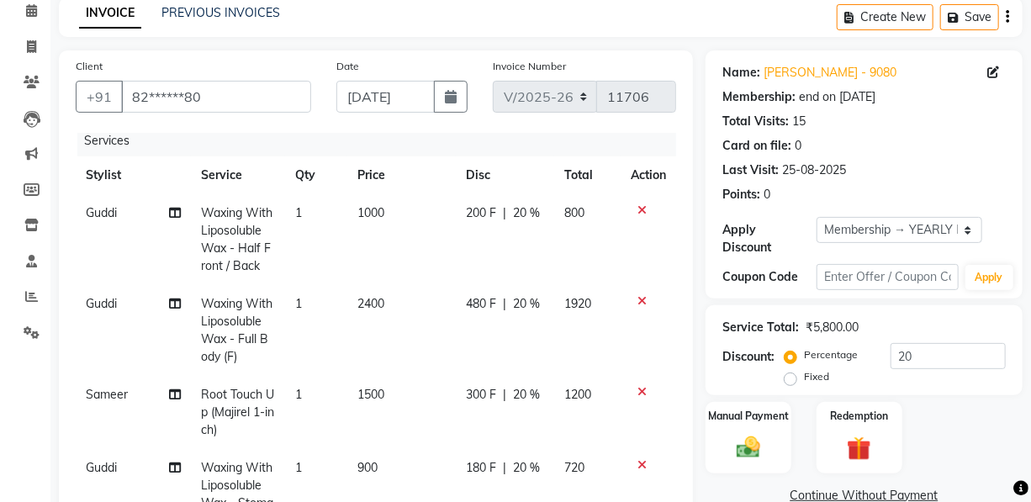
click at [248, 226] on td "Waxing With Liposoluble Wax - Half Front / Back" at bounding box center [238, 239] width 94 height 91
select select "28277"
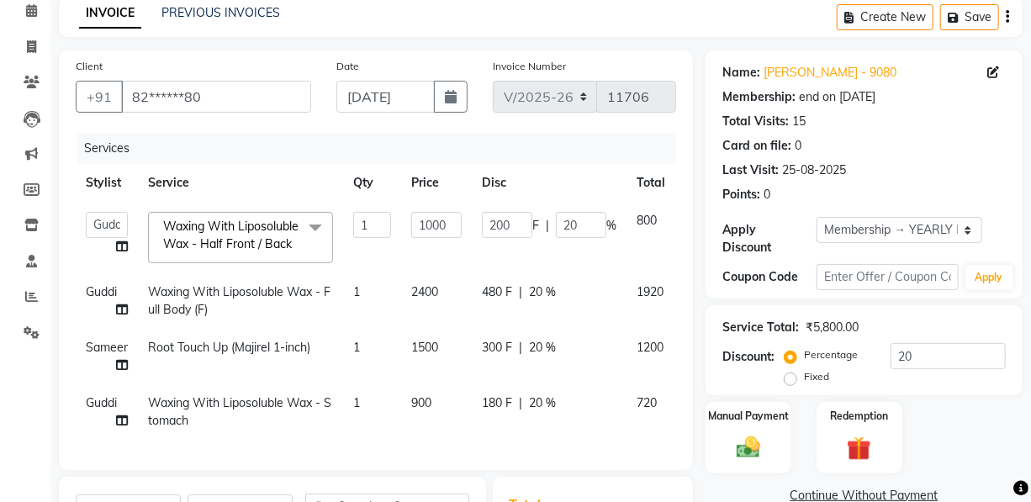
scroll to position [0, 0]
click at [248, 226] on span "Waxing With Liposoluble Wax - Half Front / Back" at bounding box center [230, 235] width 135 height 33
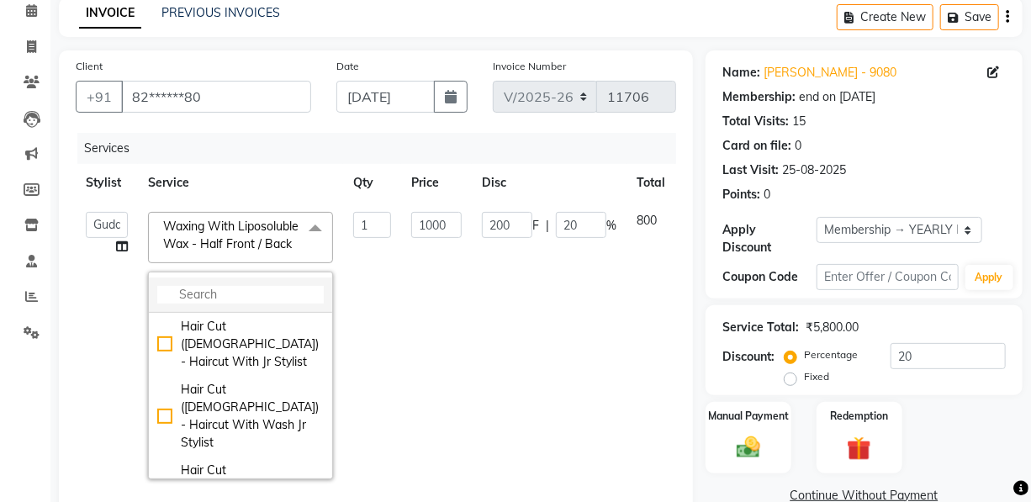
click at [238, 291] on input "multiselect-search" at bounding box center [240, 295] width 167 height 18
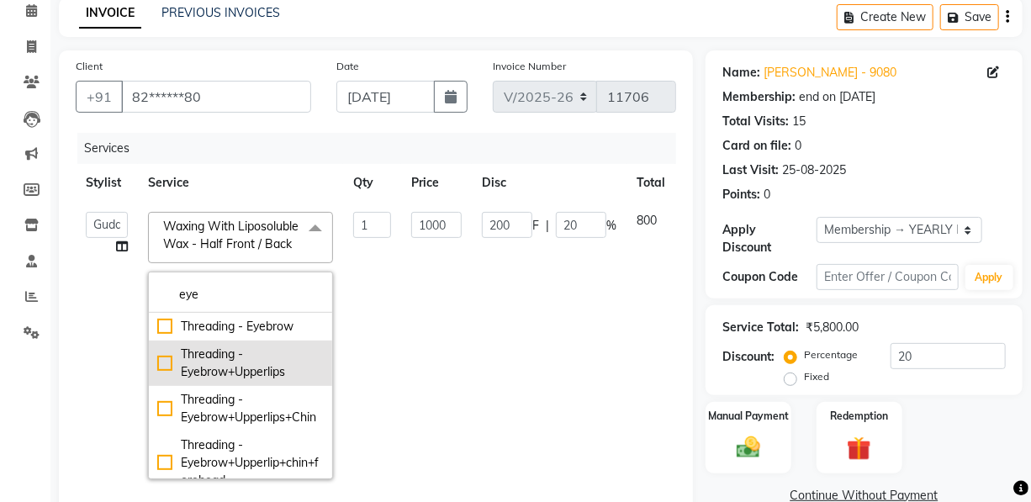
type input "eye"
drag, startPoint x: 257, startPoint y: 373, endPoint x: 421, endPoint y: 304, distance: 177.1
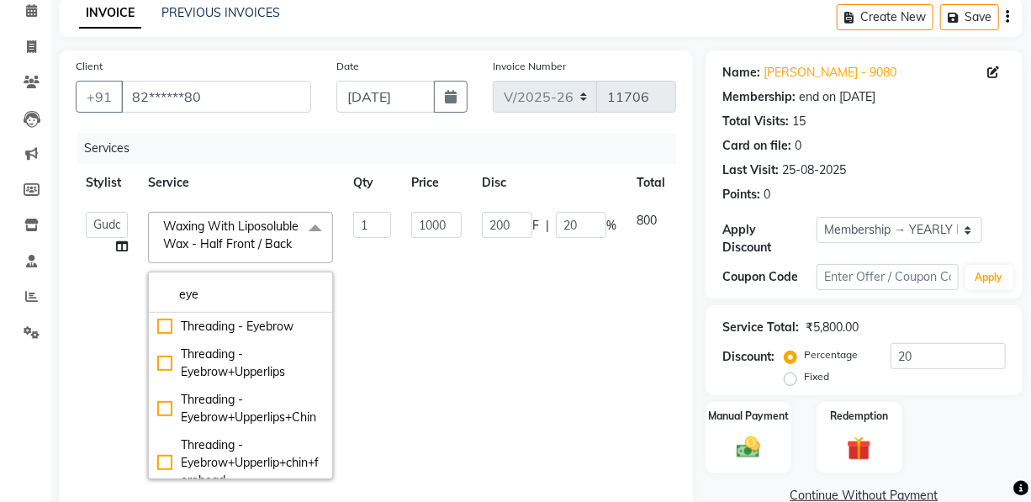
click at [258, 373] on div "Threading - Eyebrow+Upperlips" at bounding box center [240, 363] width 167 height 35
checkbox input "true"
type input "130"
type input "26"
click at [424, 297] on td "130" at bounding box center [436, 346] width 71 height 288
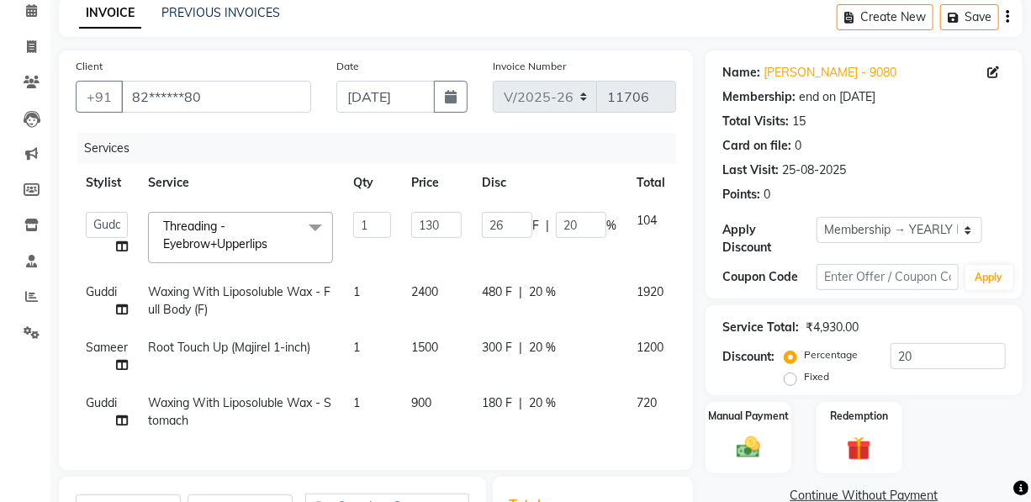
scroll to position [152, 0]
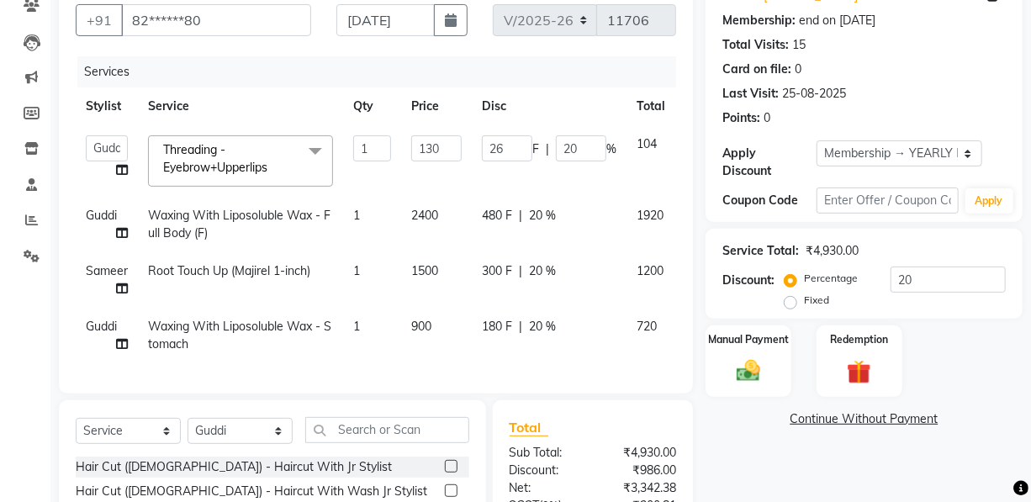
click at [236, 329] on span "Waxing With Liposoluble Wax - Stomach" at bounding box center [239, 335] width 183 height 33
select select "28277"
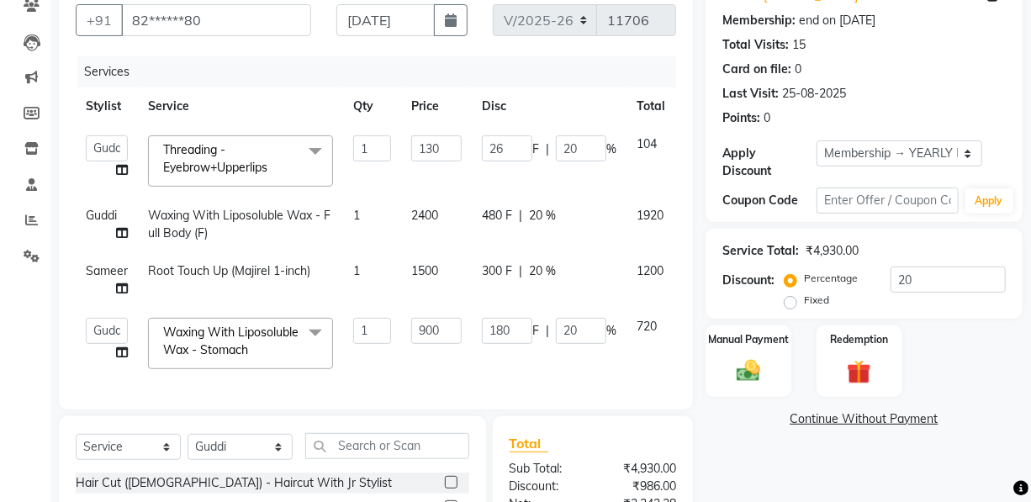
click at [227, 341] on span "Waxing With Liposoluble Wax - Stomach x" at bounding box center [233, 342] width 148 height 36
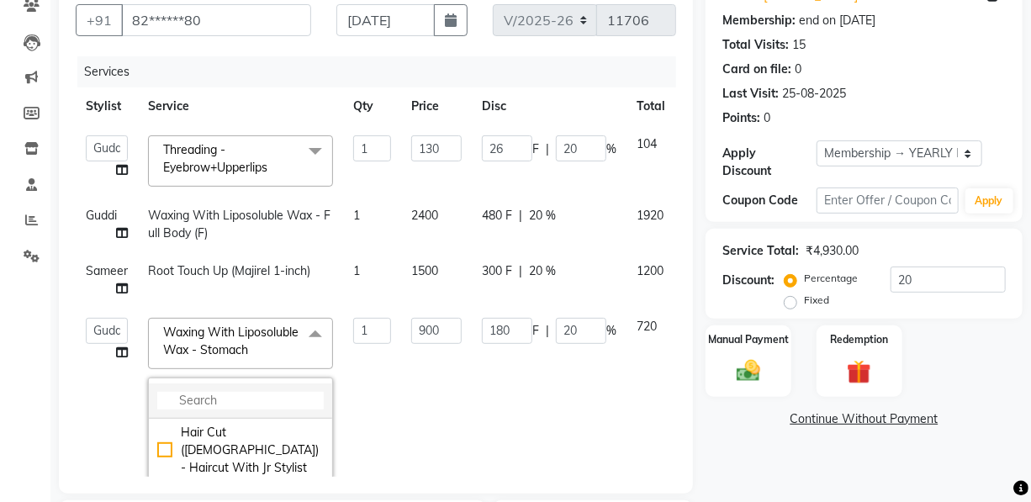
click at [206, 398] on input "multiselect-search" at bounding box center [240, 401] width 167 height 18
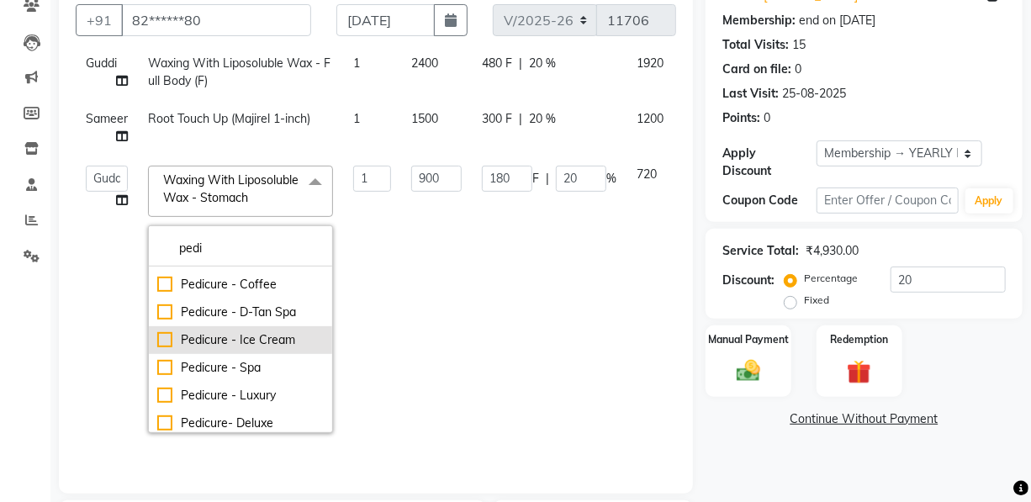
type input "pedi"
drag, startPoint x: 263, startPoint y: 341, endPoint x: 304, endPoint y: 315, distance: 48.1
click at [263, 341] on div "Pedicure - Ice Cream" at bounding box center [240, 340] width 167 height 18
checkbox input "true"
type input "2500"
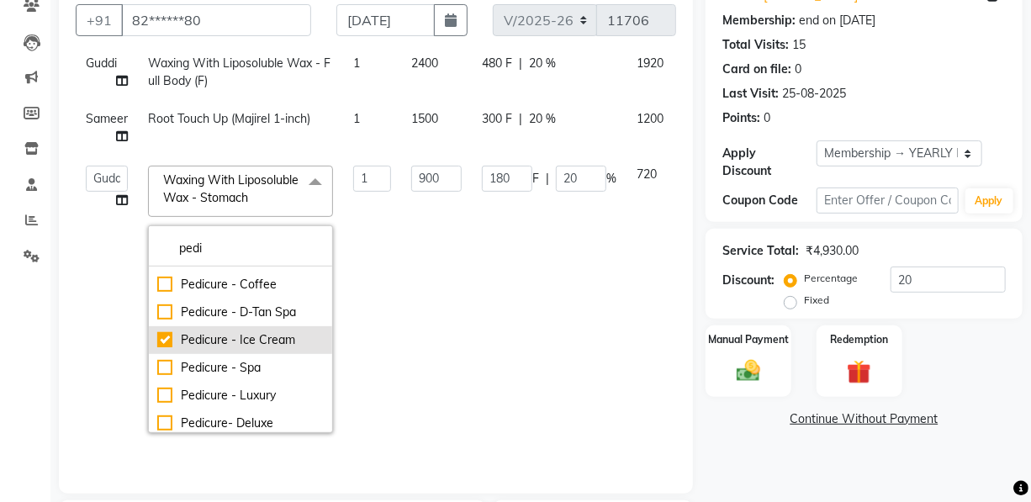
type input "500"
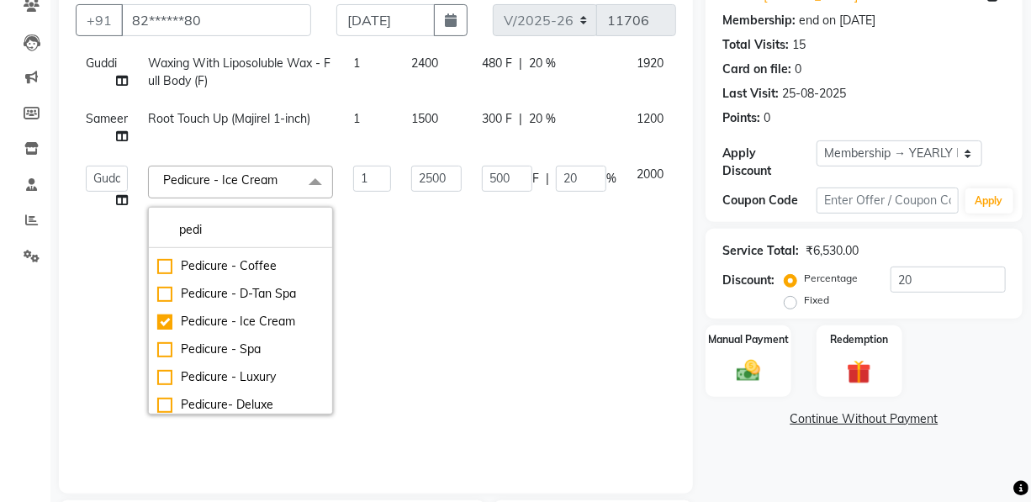
click at [421, 249] on td "2500" at bounding box center [436, 290] width 71 height 269
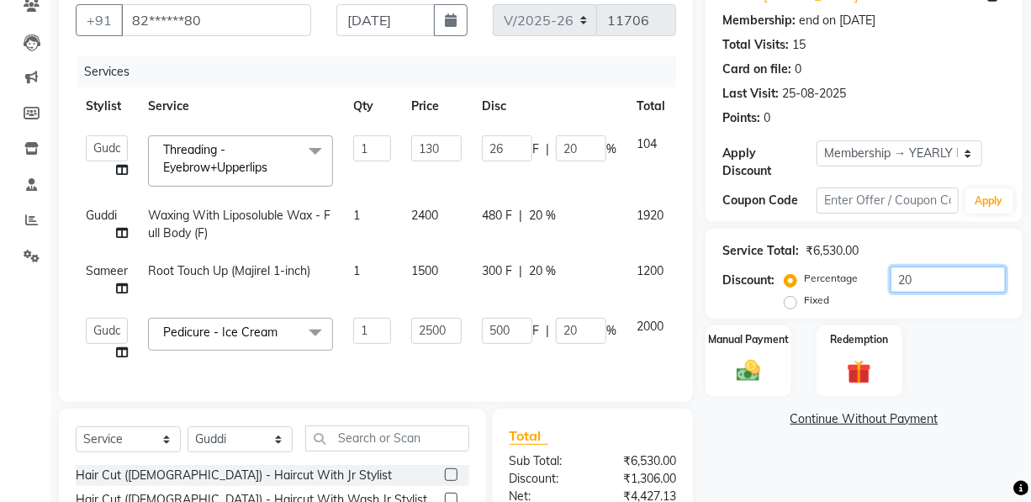
drag, startPoint x: 943, startPoint y: 270, endPoint x: 818, endPoint y: 274, distance: 124.5
click at [834, 277] on div "Percentage Fixed 20" at bounding box center [897, 289] width 218 height 45
type input "3"
type input "3.9"
type input "3"
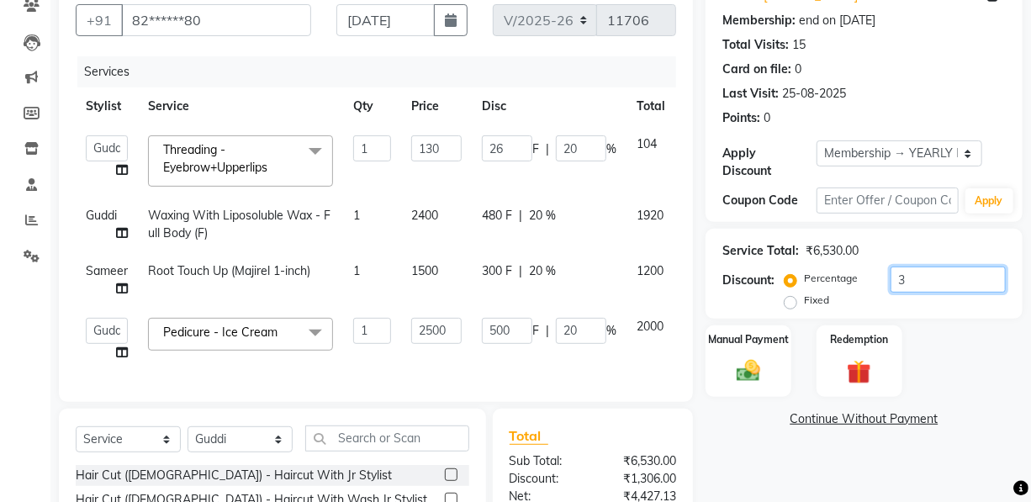
type input "75"
type input "3"
type input "35"
type input "45.5"
type input "35"
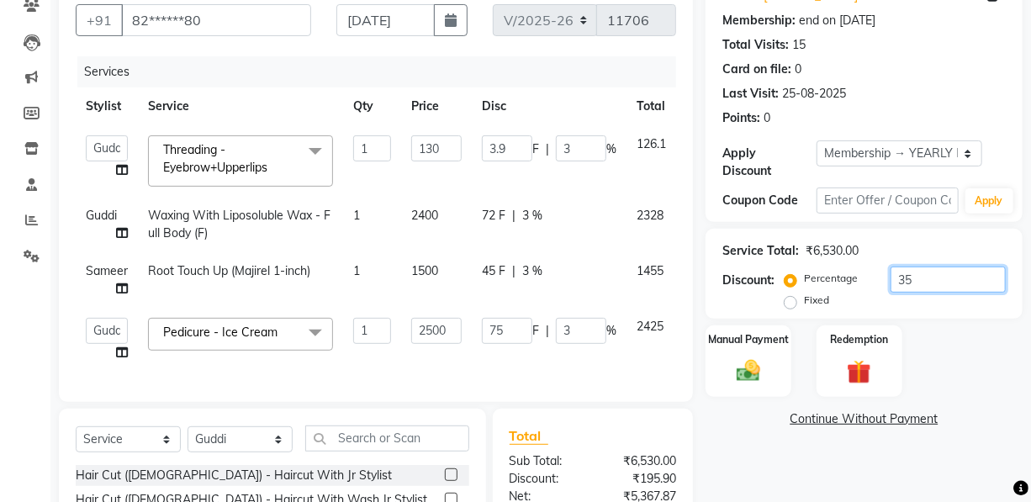
type input "875"
type input "35"
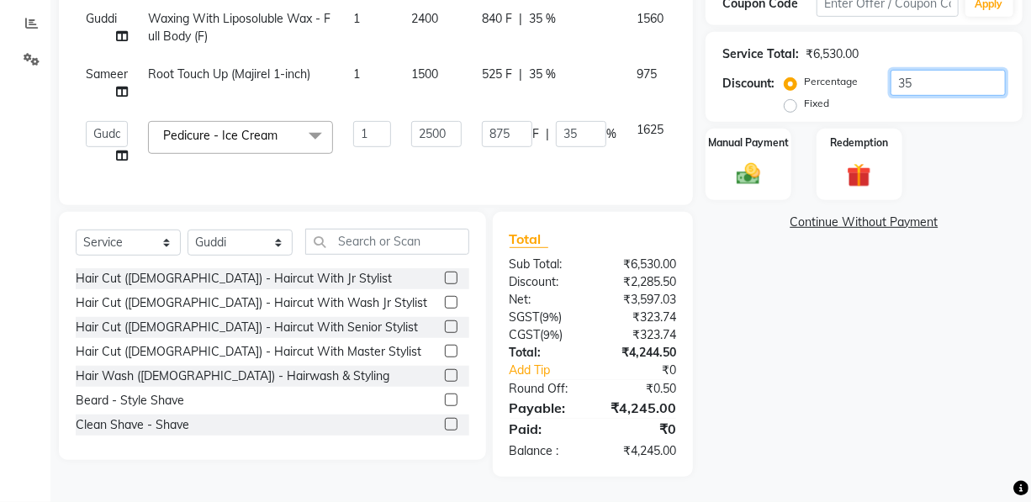
scroll to position [209, 0]
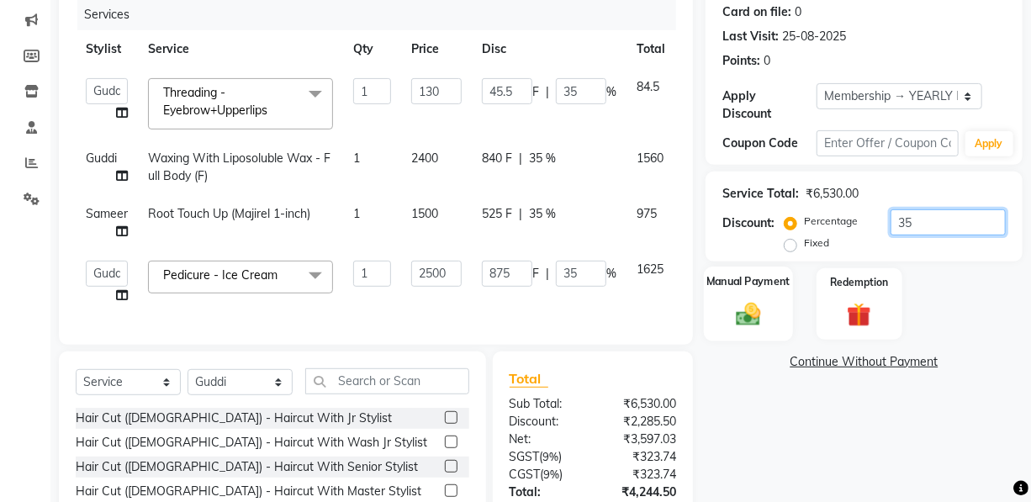
type input "35"
click at [758, 323] on img at bounding box center [748, 313] width 40 height 29
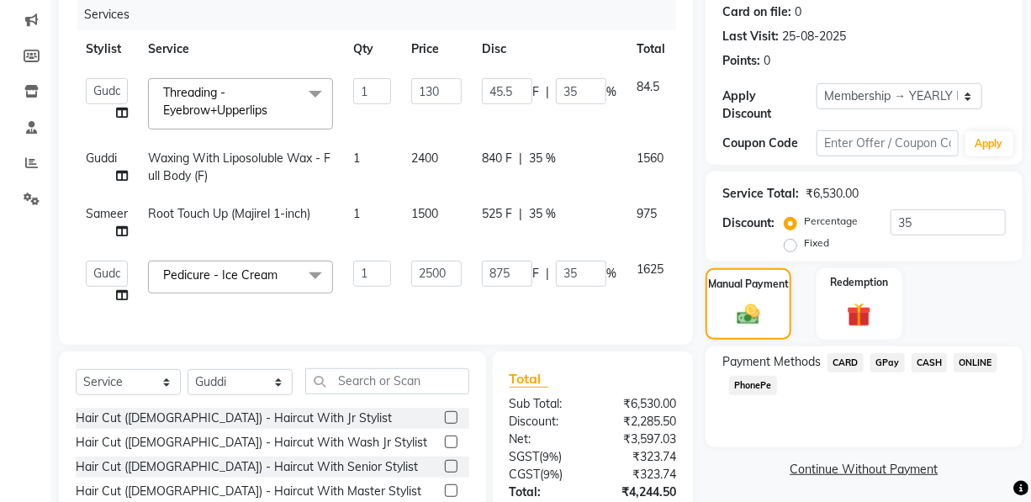
scroll to position [362, 0]
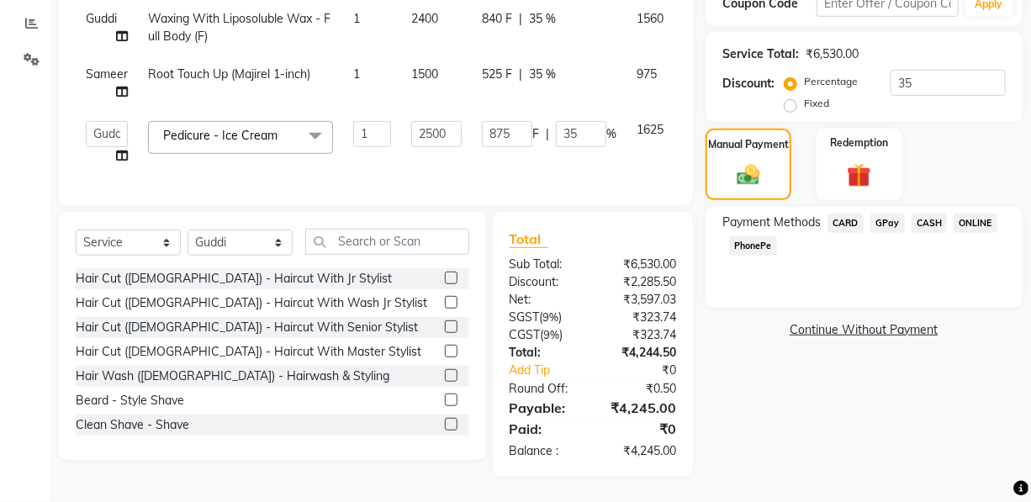
click at [847, 214] on span "CARD" at bounding box center [846, 223] width 36 height 19
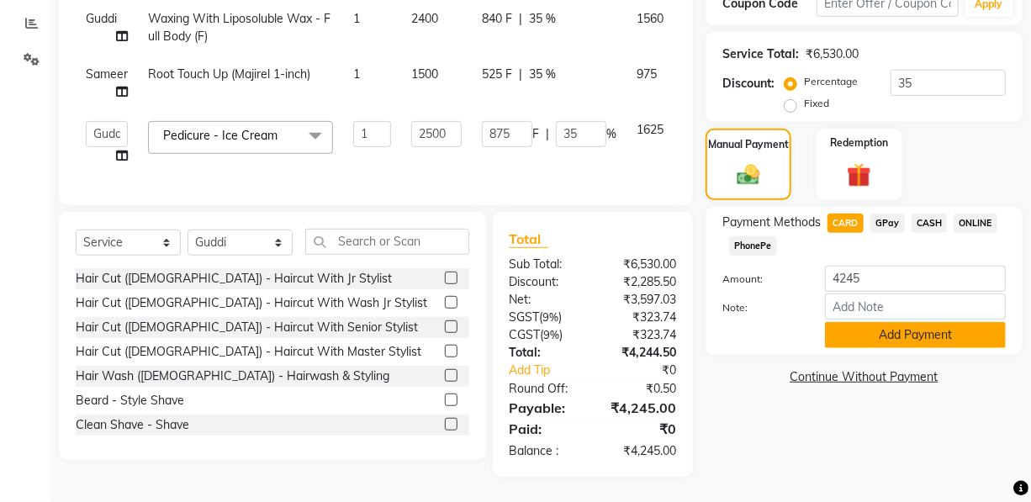
click at [875, 331] on button "Add Payment" at bounding box center [915, 335] width 181 height 26
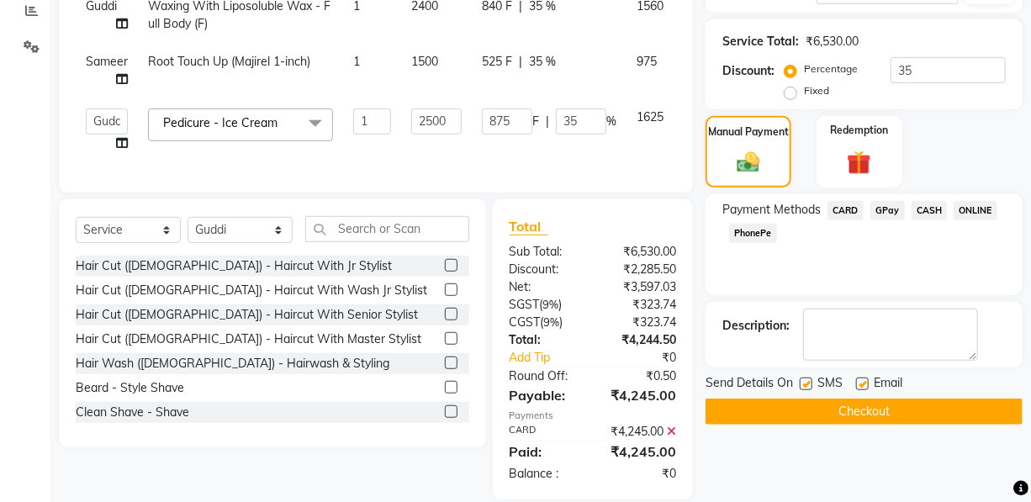
click at [861, 384] on div at bounding box center [861, 387] width 11 height 18
click at [862, 383] on label at bounding box center [862, 384] width 13 height 13
click at [862, 383] on input "checkbox" at bounding box center [861, 384] width 11 height 11
checkbox input "false"
click at [854, 408] on button "Checkout" at bounding box center [864, 412] width 317 height 26
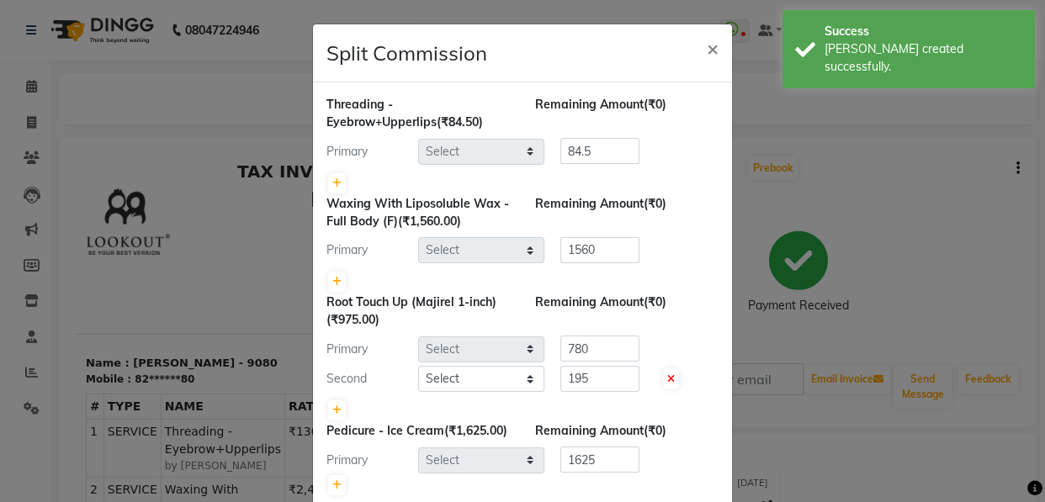
select select "28277"
select select "28199"
select select "77518"
select select "28277"
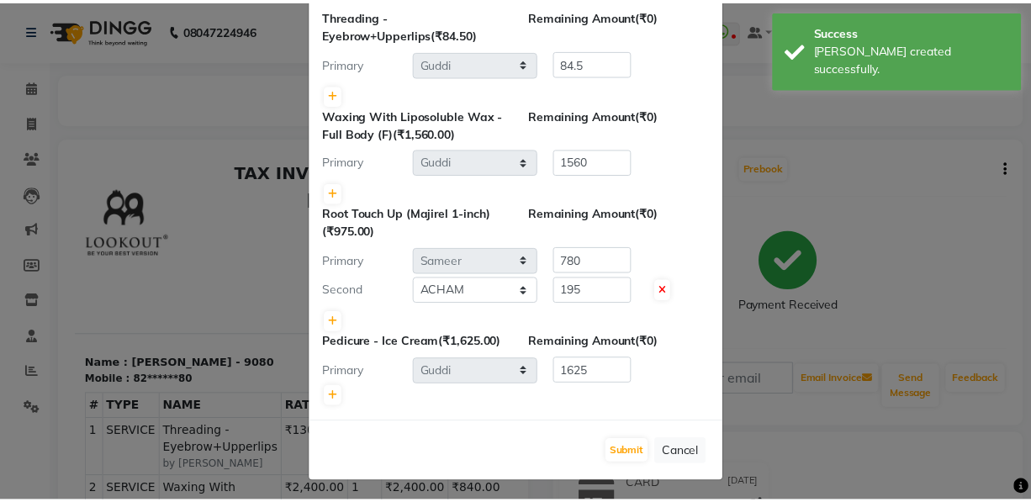
scroll to position [90, 0]
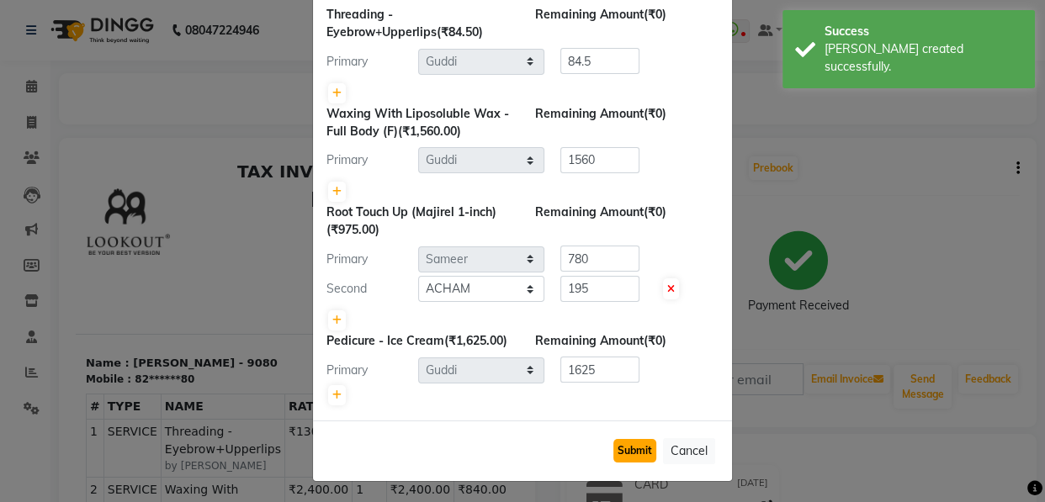
click at [628, 452] on button "Submit" at bounding box center [634, 451] width 43 height 24
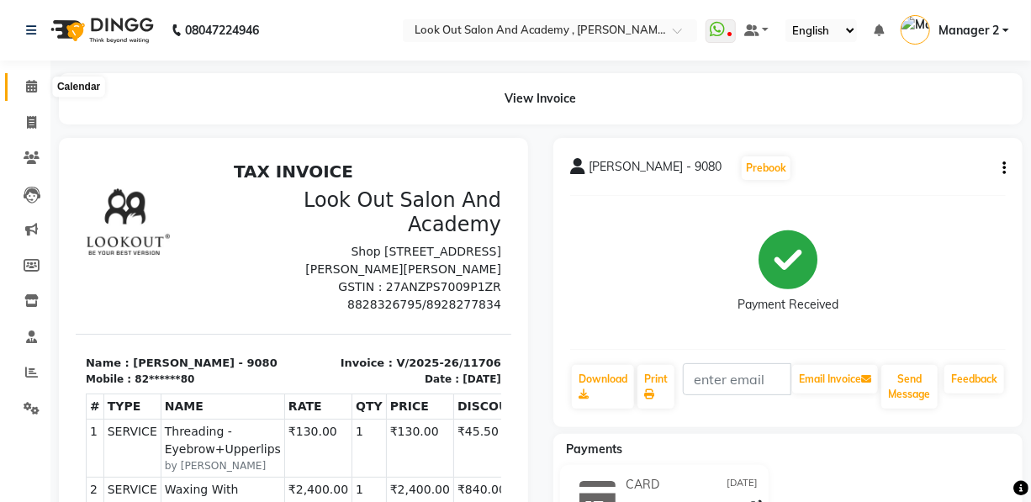
click at [29, 88] on icon at bounding box center [31, 86] width 11 height 13
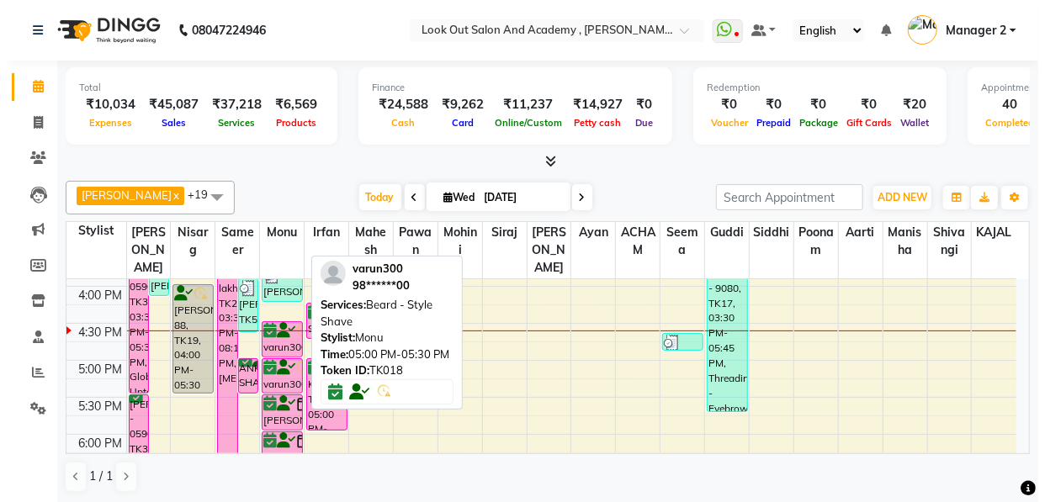
scroll to position [611, 0]
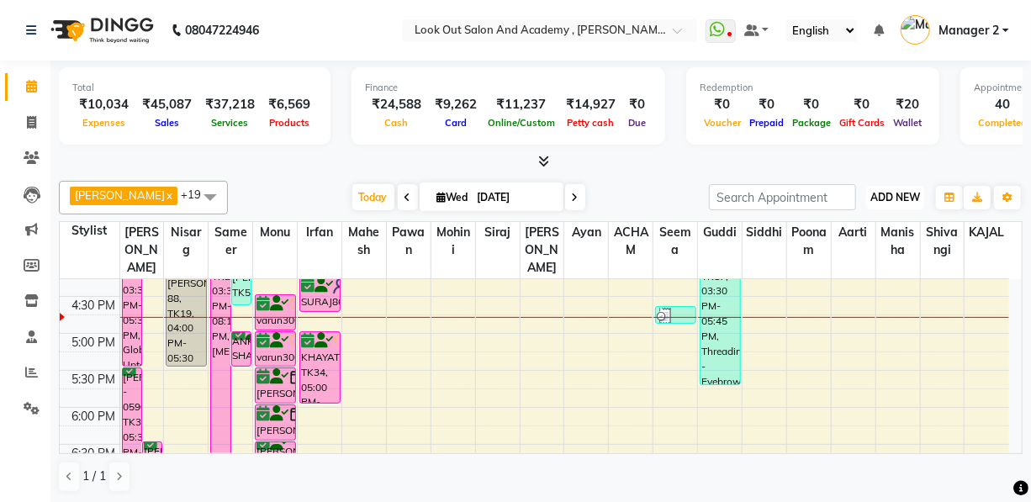
click at [878, 202] on button "ADD NEW Toggle Dropdown" at bounding box center [895, 198] width 58 height 24
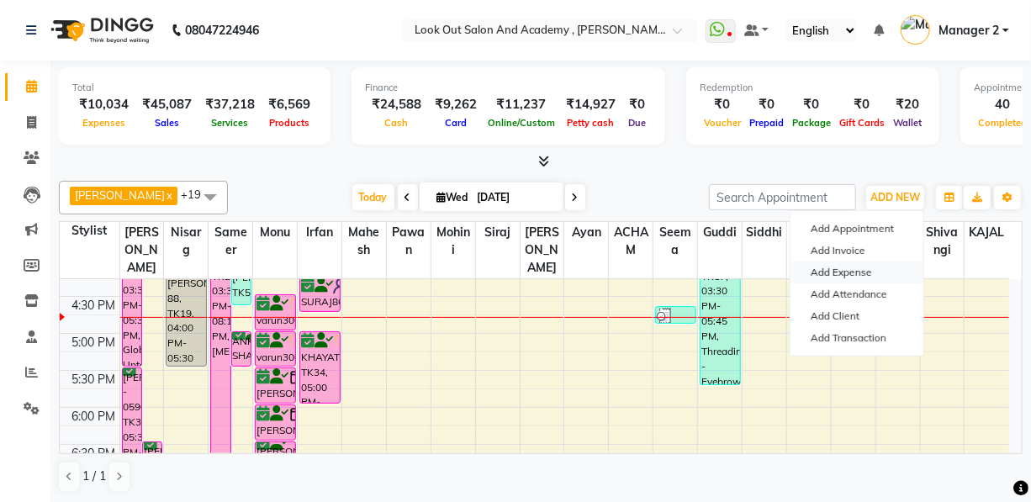
click at [858, 273] on link "Add Expense" at bounding box center [857, 273] width 133 height 22
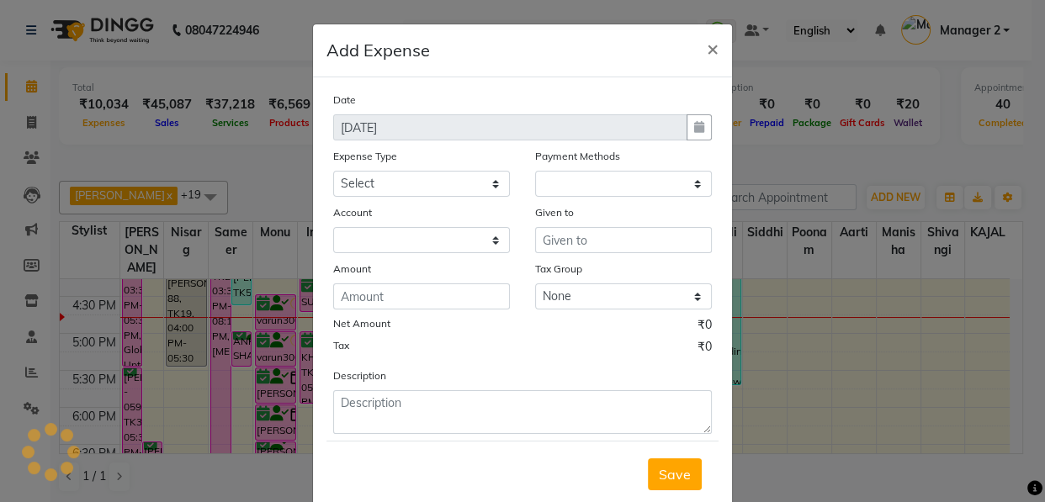
select select "1"
select select "3545"
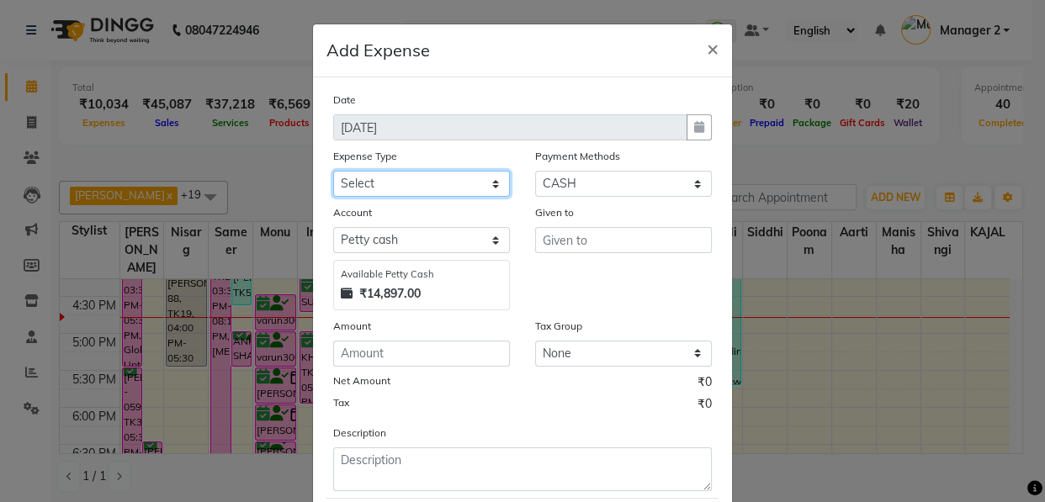
click at [384, 188] on select "Select Advance Salary Big Temple Box Cash Shortage Commission Given To Staff DH…" at bounding box center [421, 184] width 177 height 26
select select "7895"
click at [333, 172] on select "Select Advance Salary Big Temple Box Cash Shortage Commission Given To Staff DH…" at bounding box center [421, 184] width 177 height 26
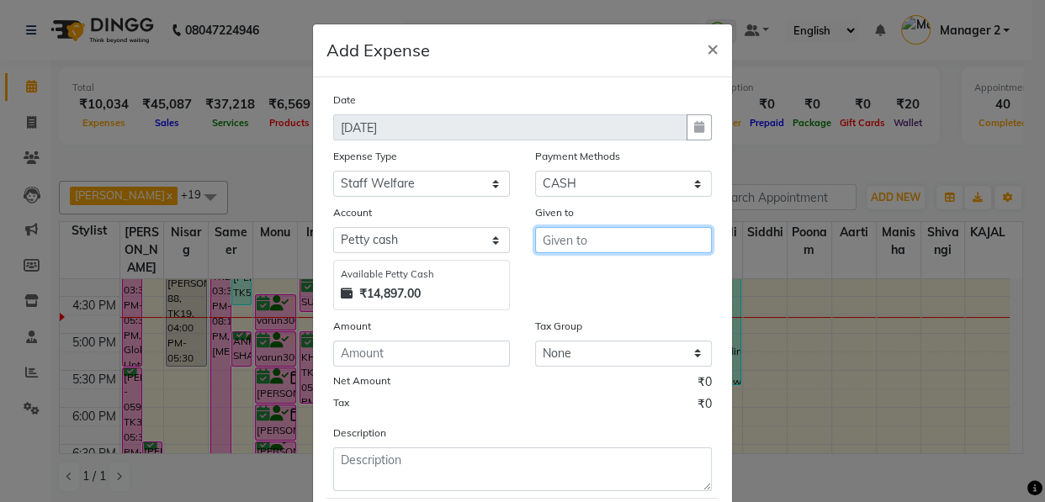
click at [594, 238] on input "text" at bounding box center [623, 240] width 177 height 26
click at [594, 235] on input "text" at bounding box center [623, 240] width 177 height 26
type input "gutter"
click at [452, 336] on div "Amount" at bounding box center [421, 329] width 177 height 24
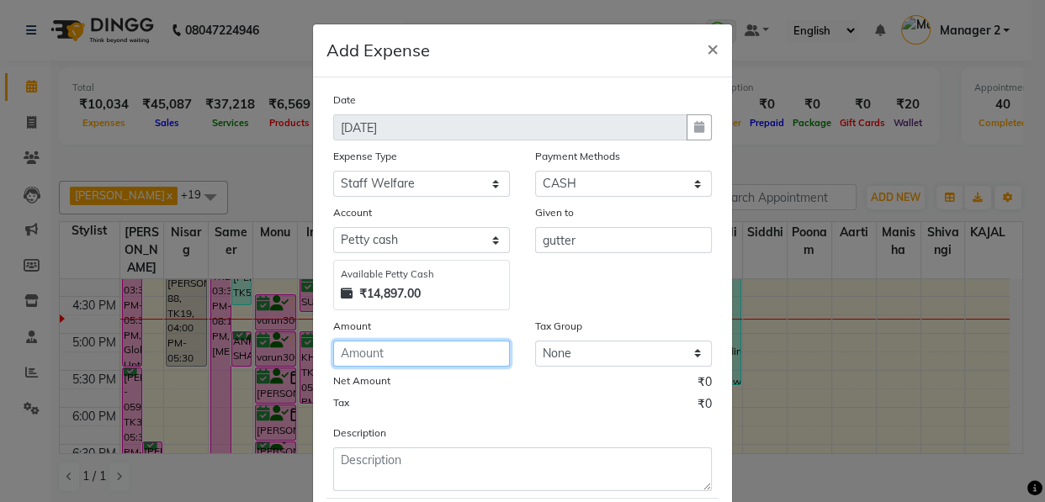
click at [434, 346] on input "number" at bounding box center [421, 354] width 177 height 26
type input "1200"
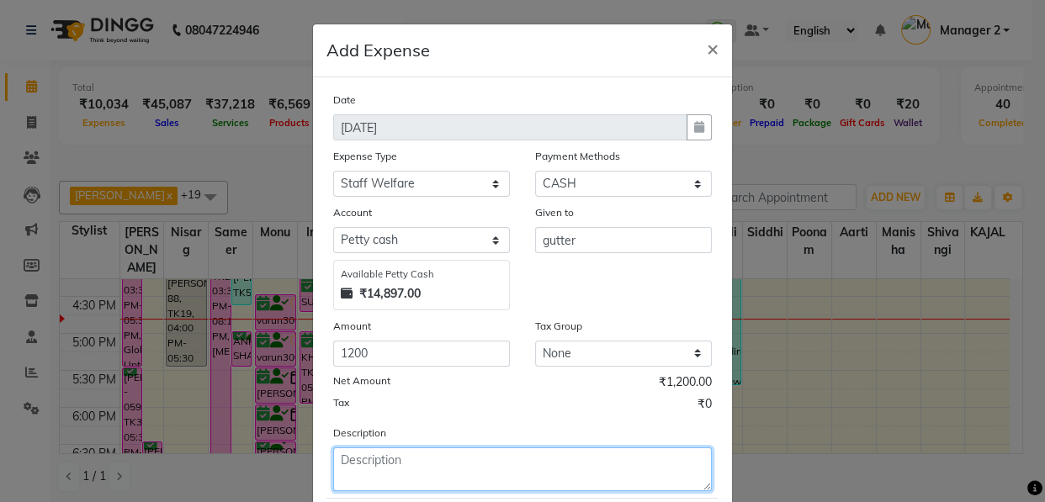
click at [436, 470] on textarea at bounding box center [522, 469] width 378 height 44
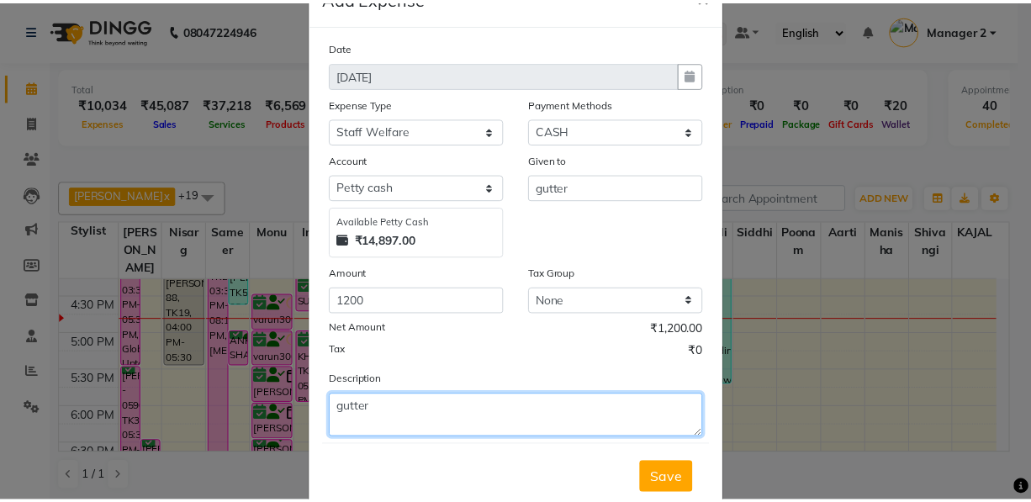
scroll to position [101, 0]
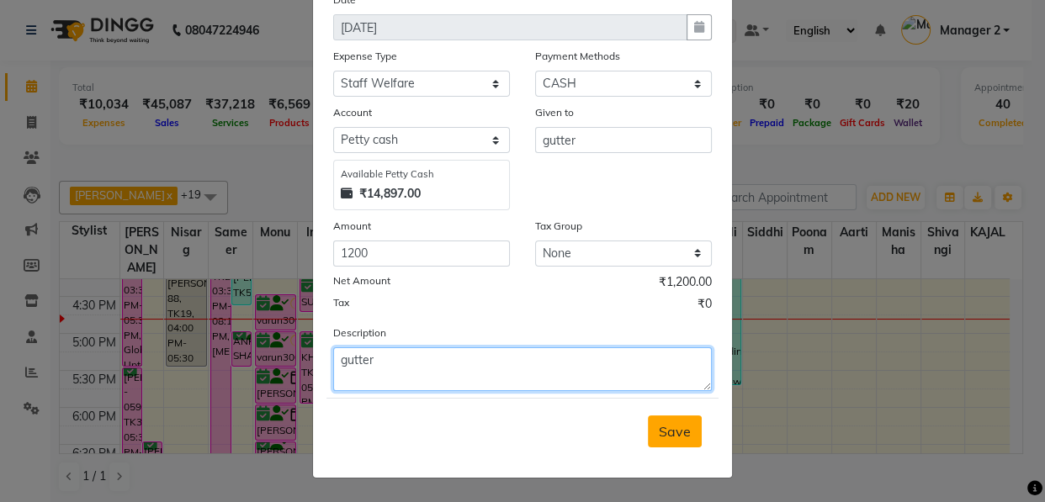
type textarea "gutter"
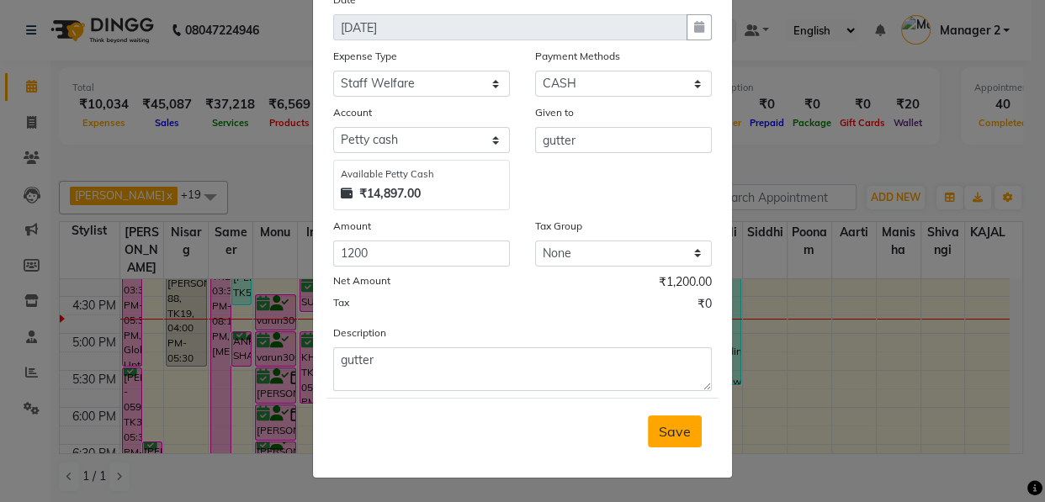
click at [661, 437] on span "Save" at bounding box center [675, 431] width 32 height 17
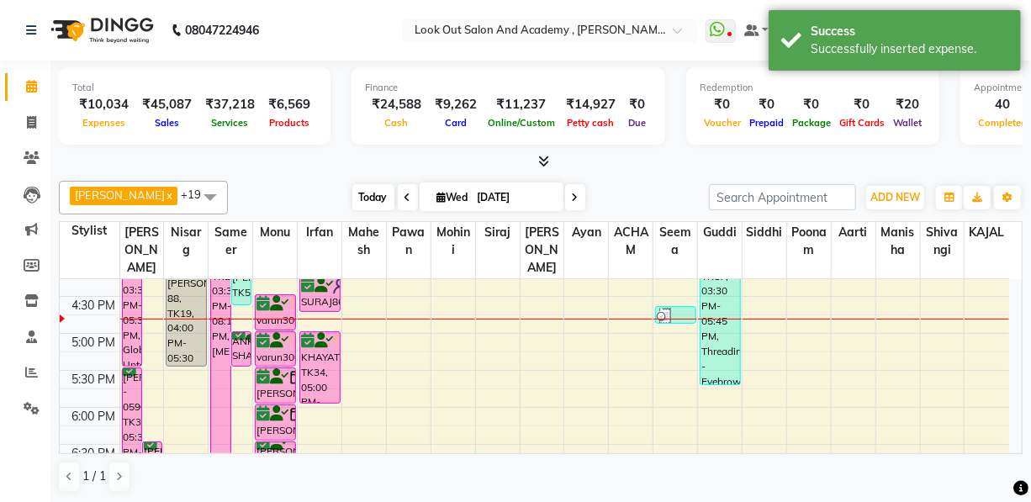
click at [360, 198] on span "Today" at bounding box center [373, 197] width 42 height 26
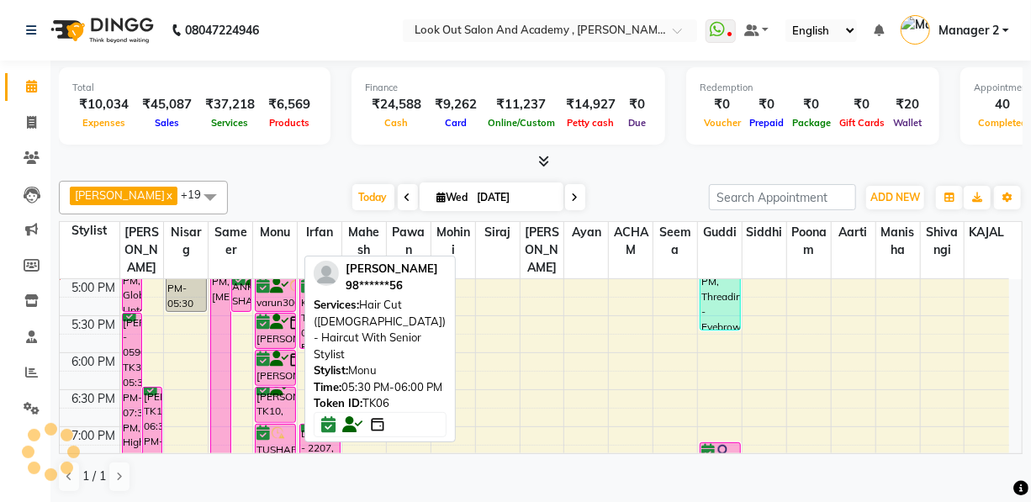
scroll to position [0, 0]
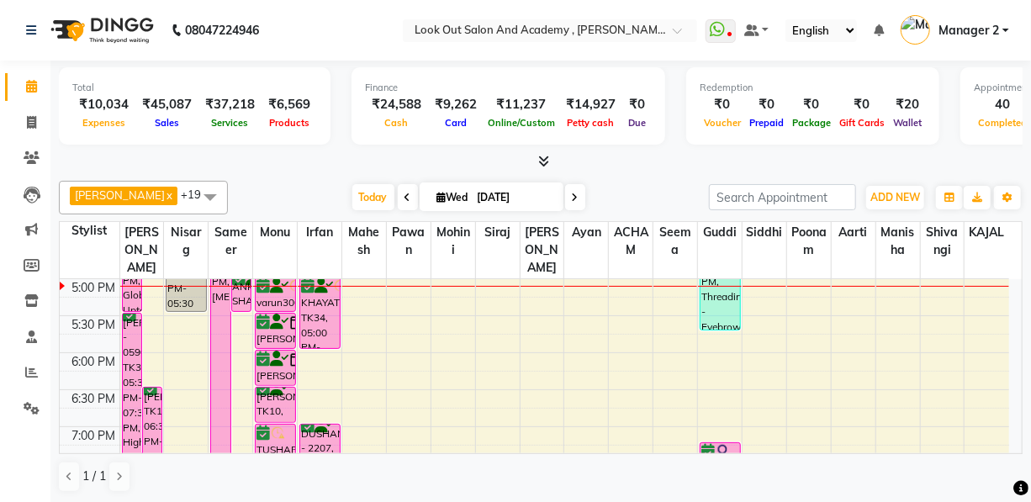
click at [572, 193] on icon at bounding box center [575, 198] width 7 height 10
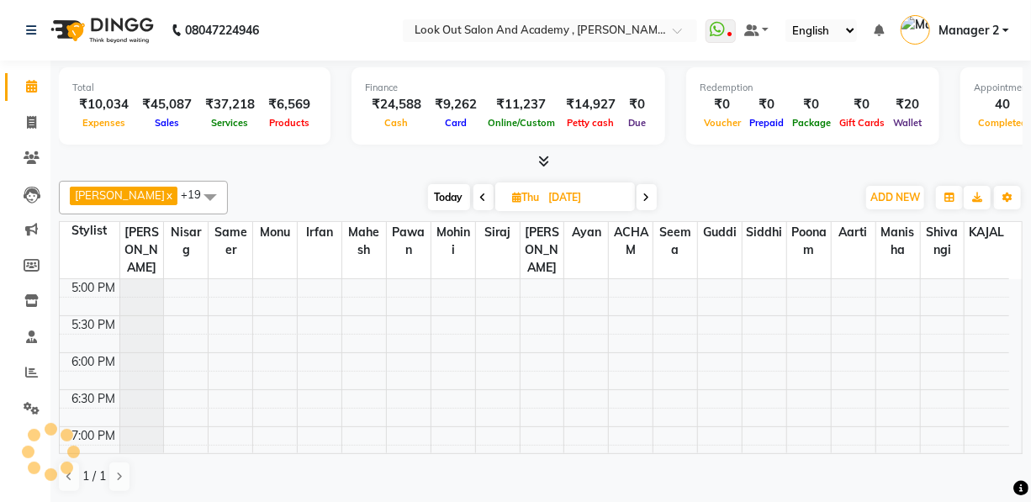
scroll to position [664, 0]
click at [643, 193] on icon at bounding box center [646, 198] width 7 height 10
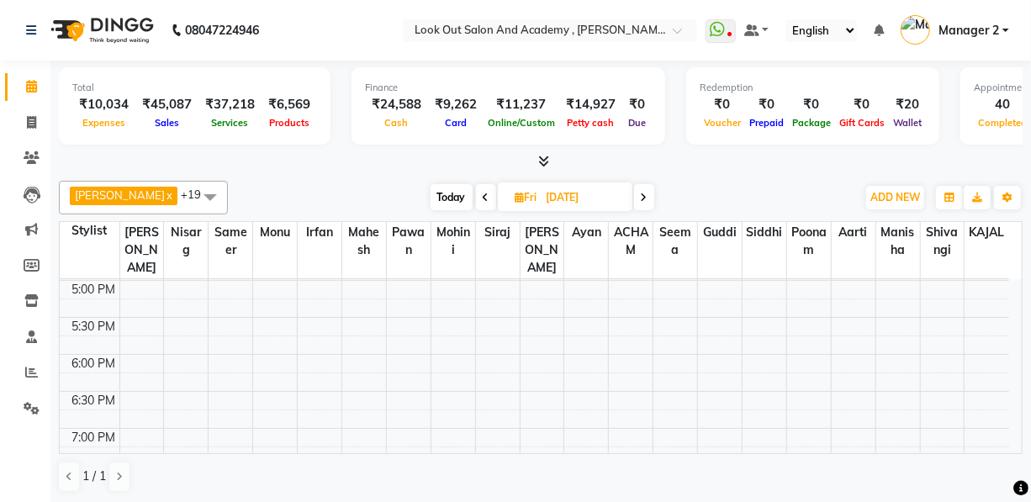
click at [641, 194] on icon at bounding box center [644, 198] width 7 height 10
click at [643, 194] on icon at bounding box center [646, 198] width 7 height 10
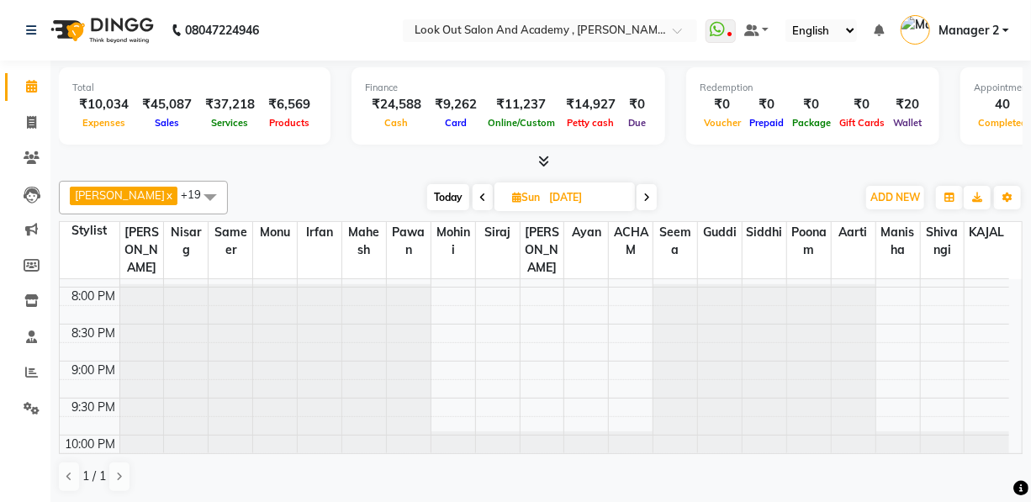
scroll to position [949, 0]
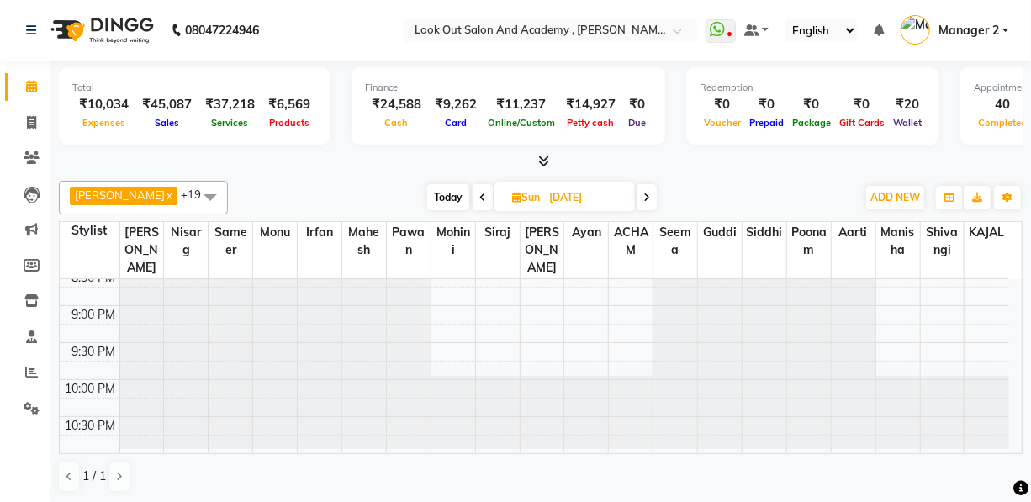
click at [644, 194] on icon at bounding box center [646, 198] width 7 height 10
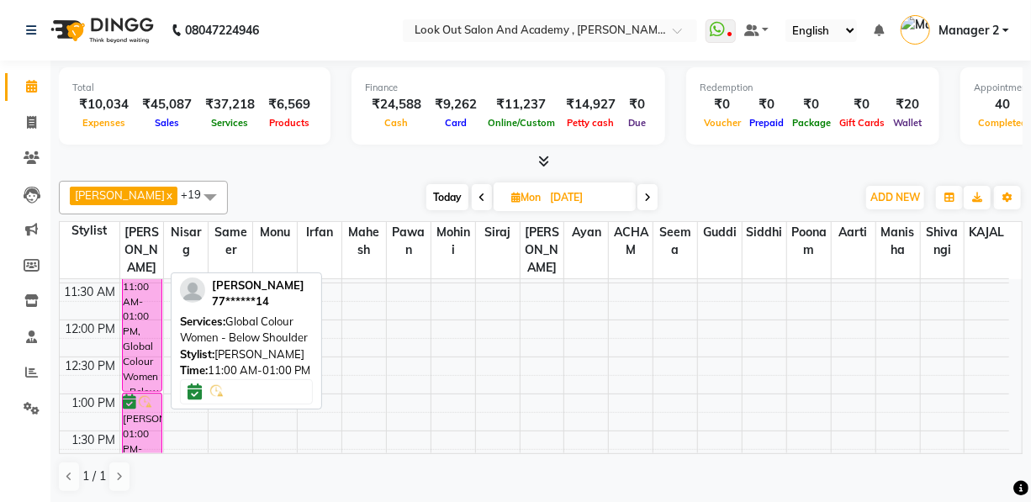
scroll to position [282, 0]
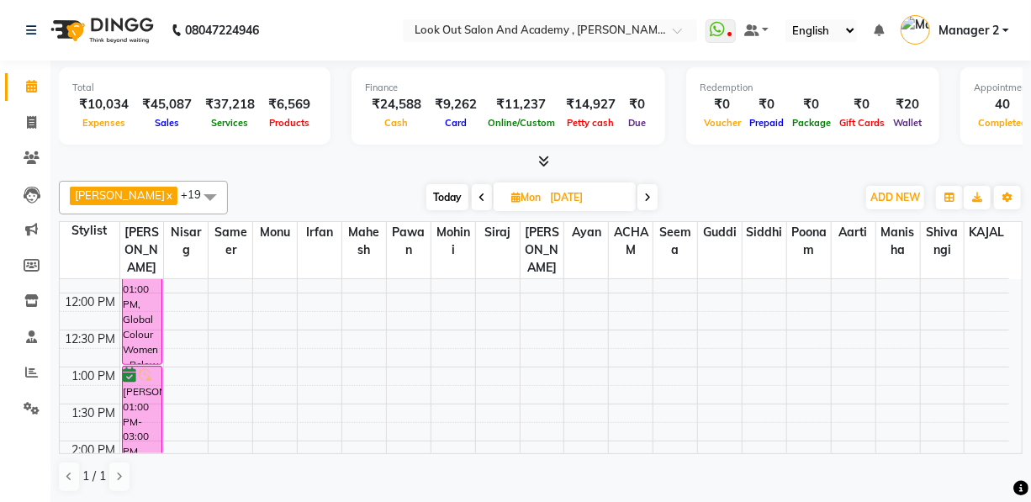
click at [644, 197] on icon at bounding box center [647, 198] width 7 height 10
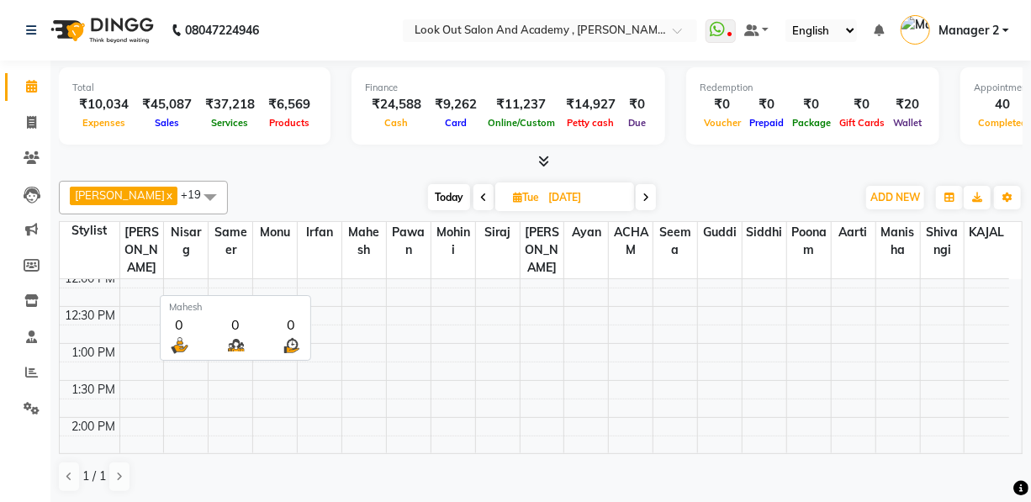
scroll to position [0, 0]
click at [480, 193] on icon at bounding box center [483, 198] width 7 height 10
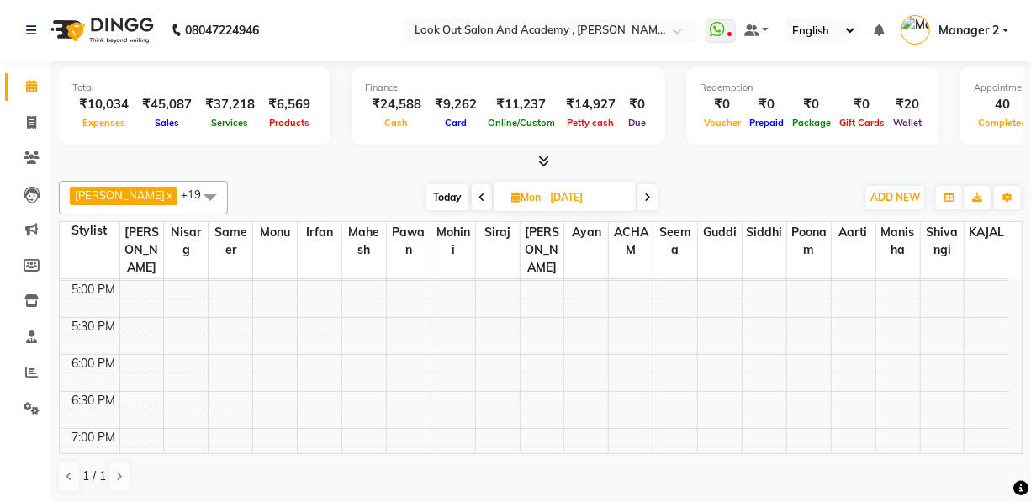
click at [479, 194] on icon at bounding box center [482, 198] width 7 height 10
type input "07-09-2025"
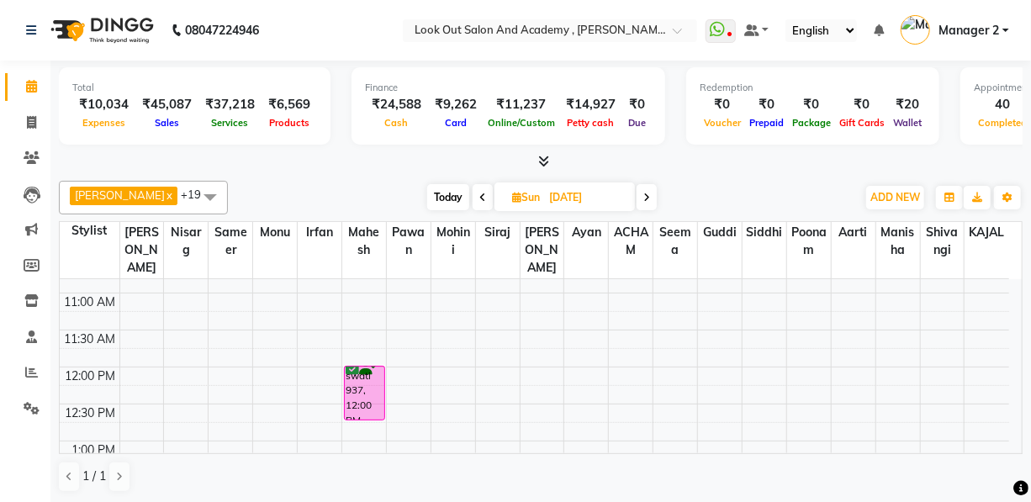
scroll to position [205, 0]
click at [516, 196] on span "Sun" at bounding box center [526, 197] width 36 height 13
select select "9"
select select "2025"
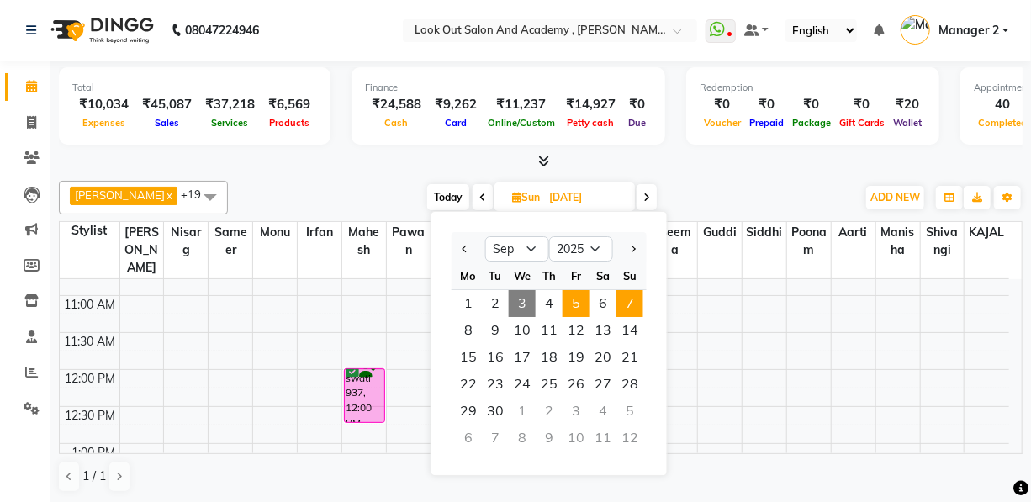
click at [585, 300] on span "5" at bounding box center [576, 303] width 27 height 27
type input "05-09-2025"
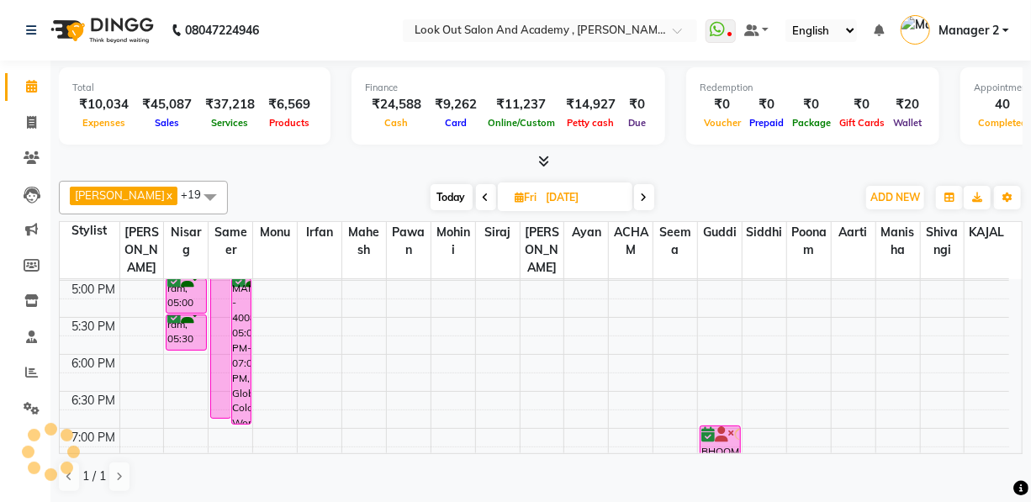
scroll to position [511, 0]
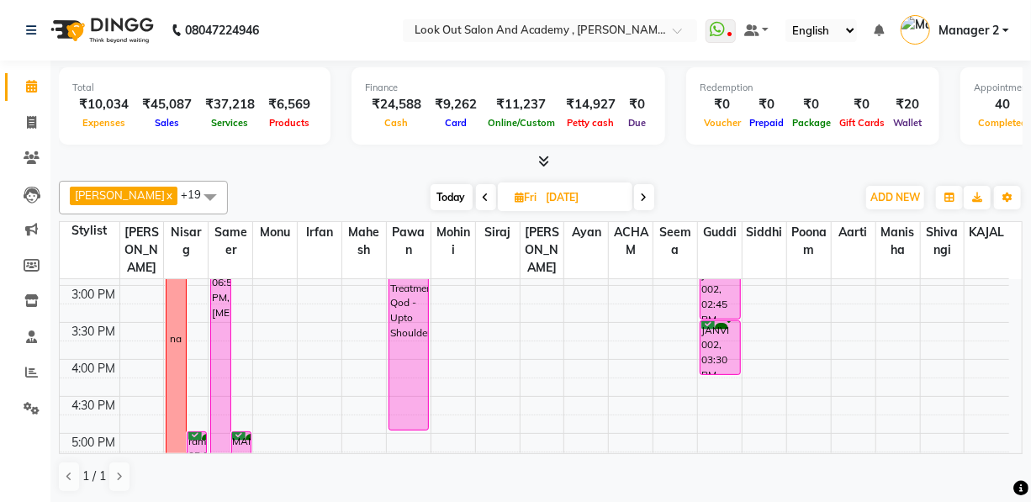
click at [277, 322] on div "8:00 AM 8:30 AM 9:00 AM 9:30 AM 10:00 AM 10:30 AM 11:00 AM 11:30 AM 12:00 PM 12…" at bounding box center [535, 322] width 950 height 1109
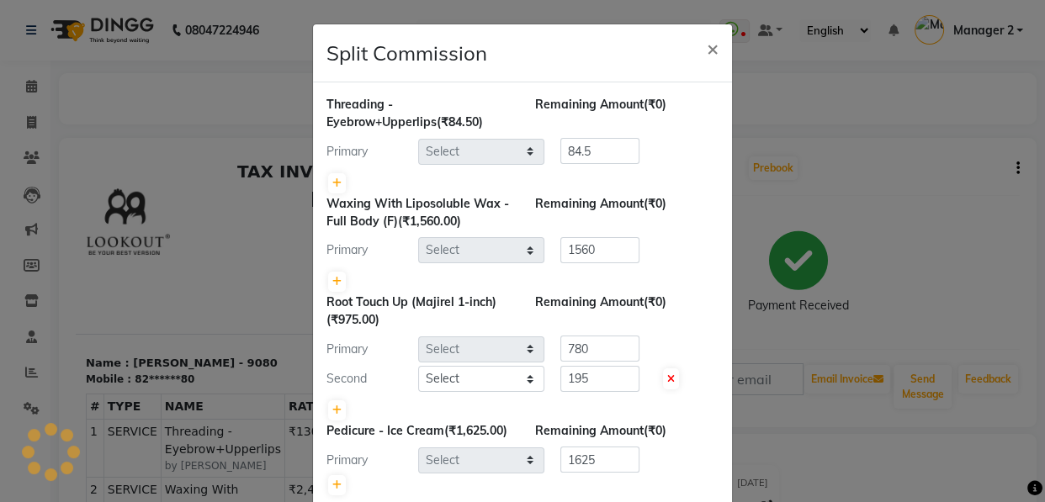
select select "28277"
select select "28199"
select select "77518"
select select "28277"
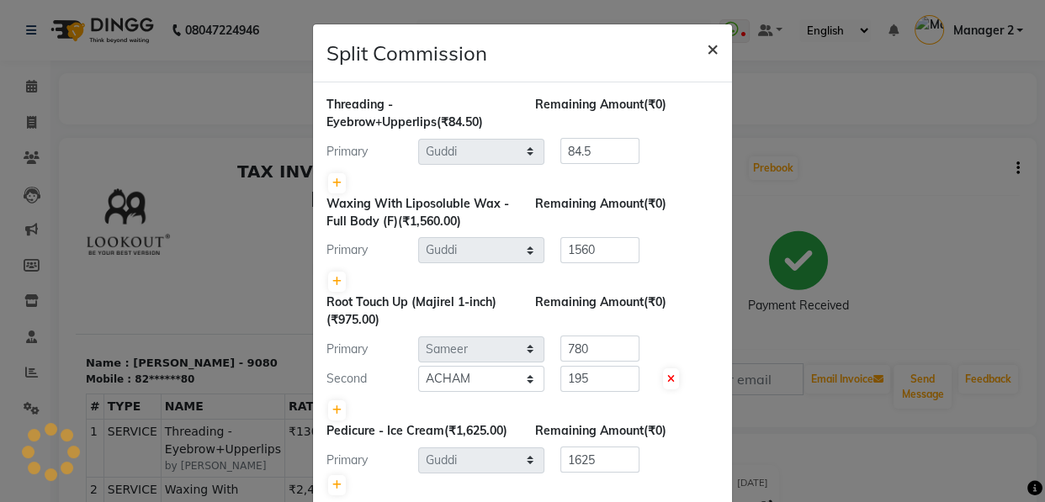
click at [706, 48] on span "×" at bounding box center [712, 47] width 12 height 25
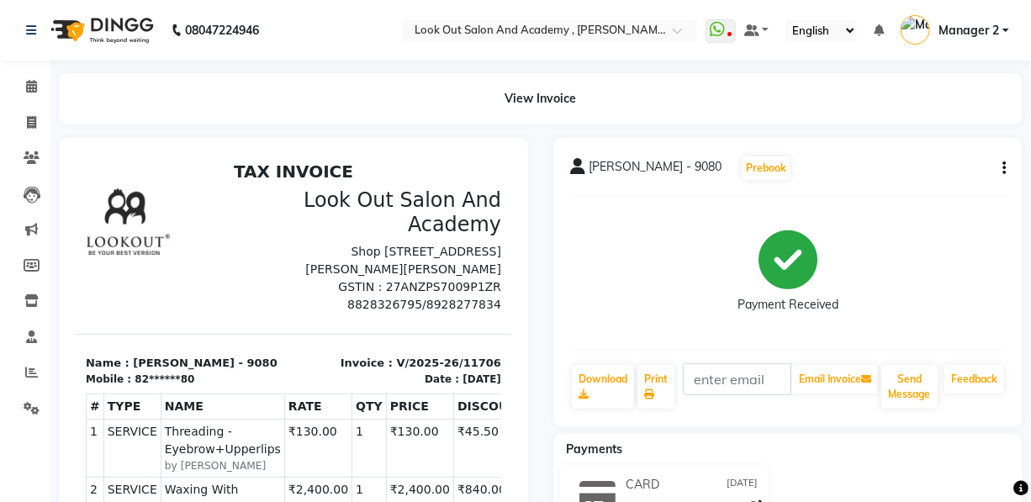
select select "service"
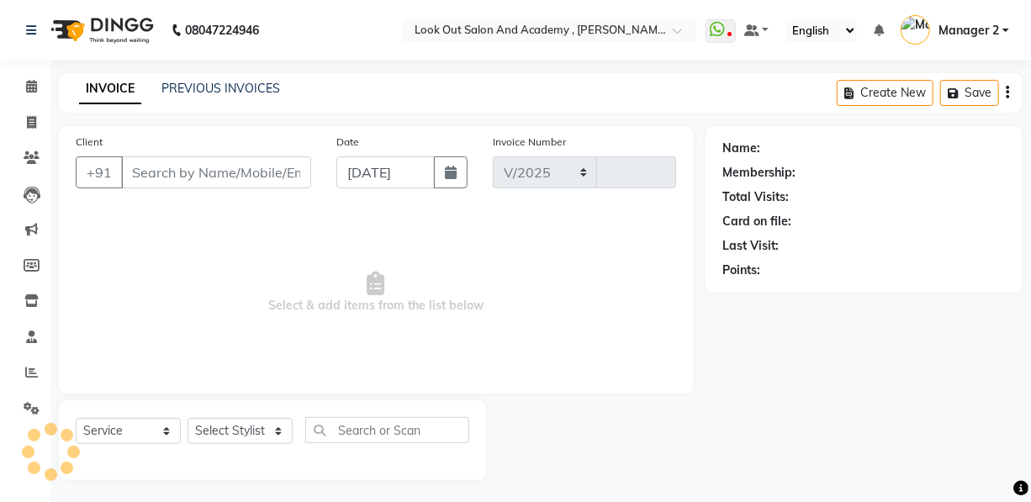
select select "4708"
type input "11708"
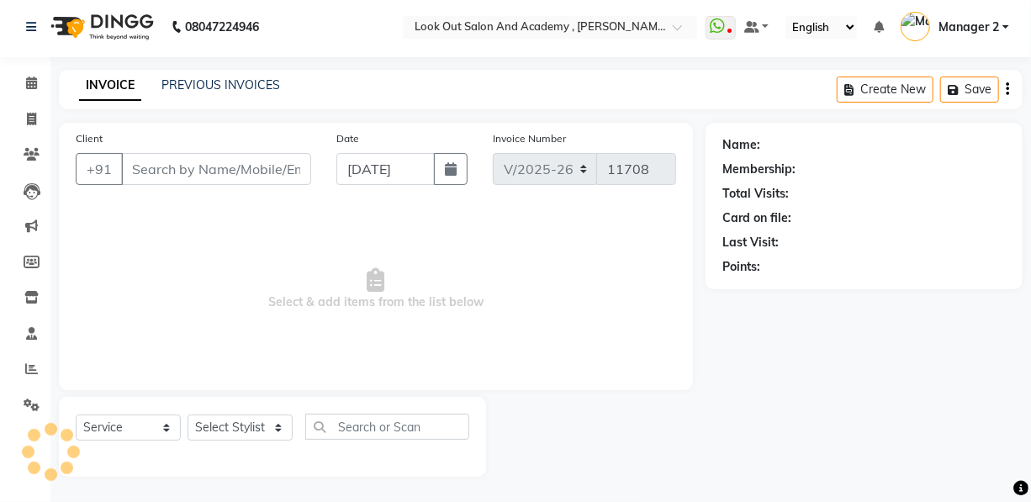
type input "82******80"
select select "28199"
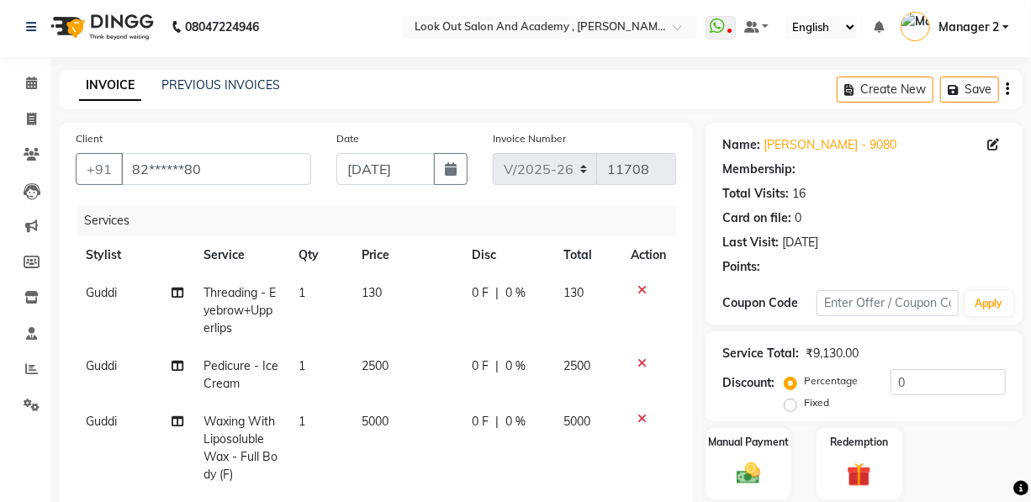
type input "20"
select select "1: Object"
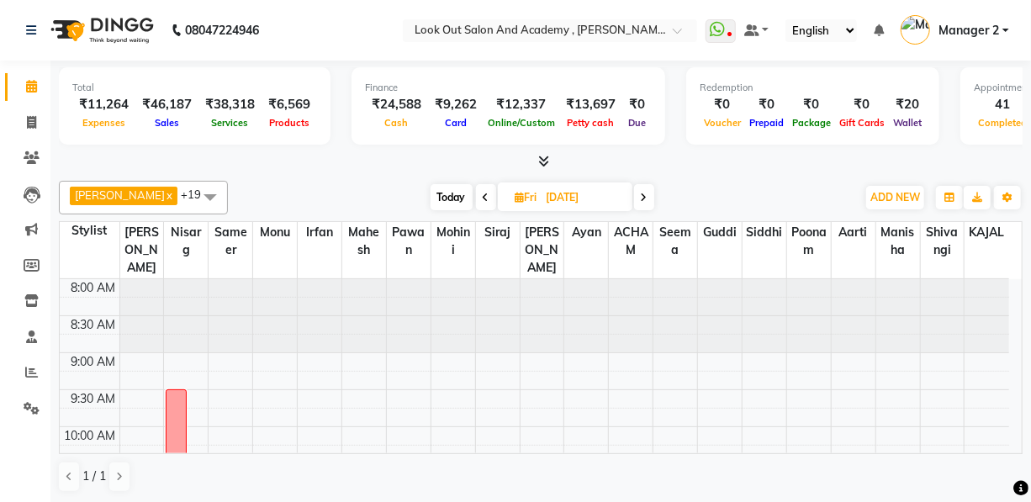
click at [516, 197] on icon at bounding box center [520, 197] width 9 height 11
select select "9"
select select "2025"
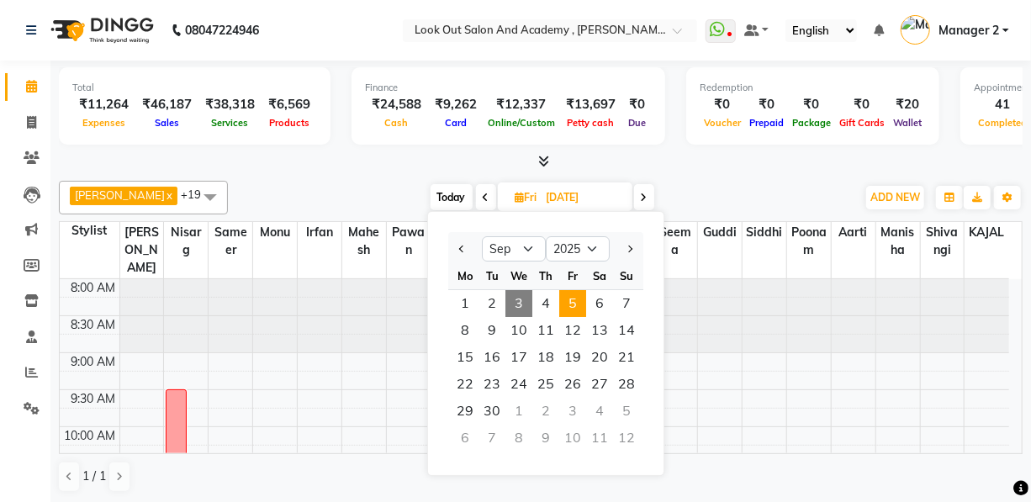
drag, startPoint x: 484, startPoint y: 341, endPoint x: 851, endPoint y: 180, distance: 400.7
click at [851, 181] on div "Dhaval Solanki x Nisarg x Aarti x Mohini x ACHAM x Guddi x Irfan x KAJAL x Mahe…" at bounding box center [541, 198] width 964 height 34
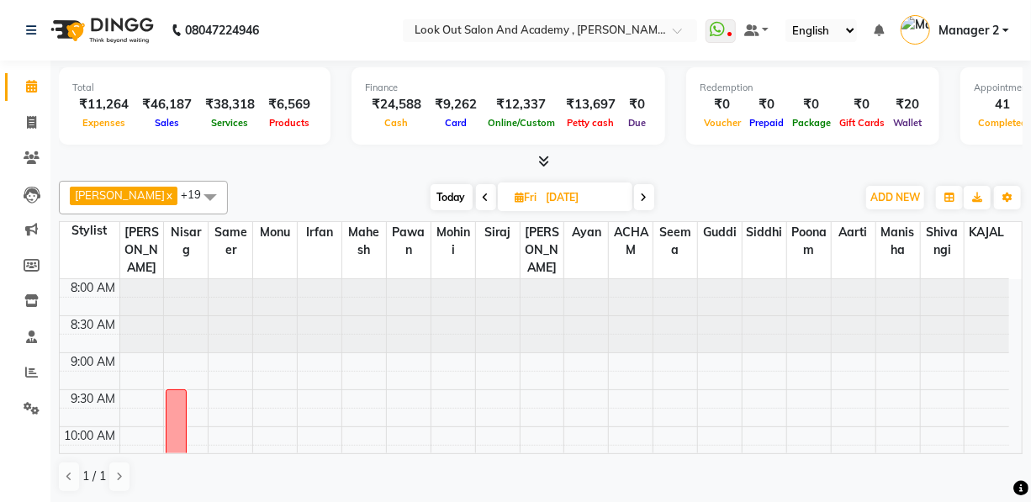
click at [516, 197] on icon at bounding box center [520, 197] width 9 height 11
select select "9"
select select "2025"
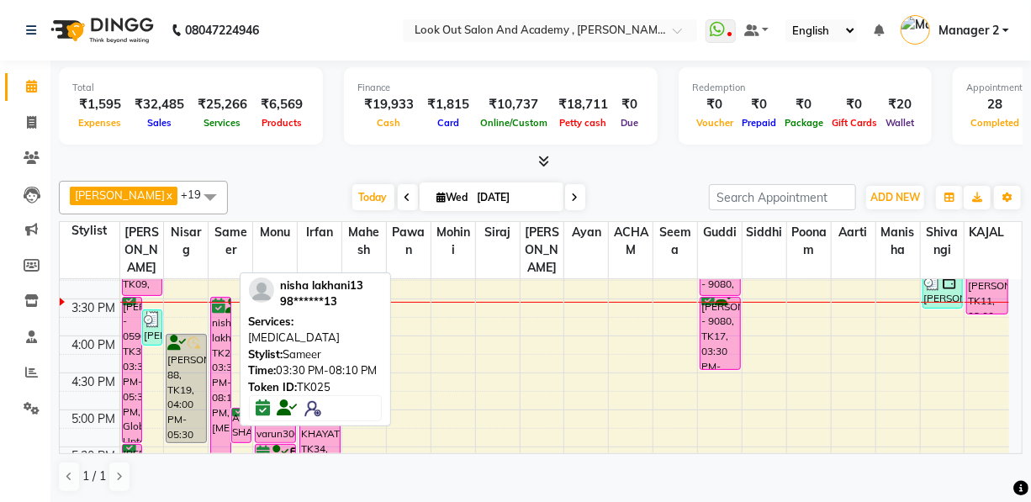
scroll to position [458, 0]
